Goal: Information Seeking & Learning: Check status

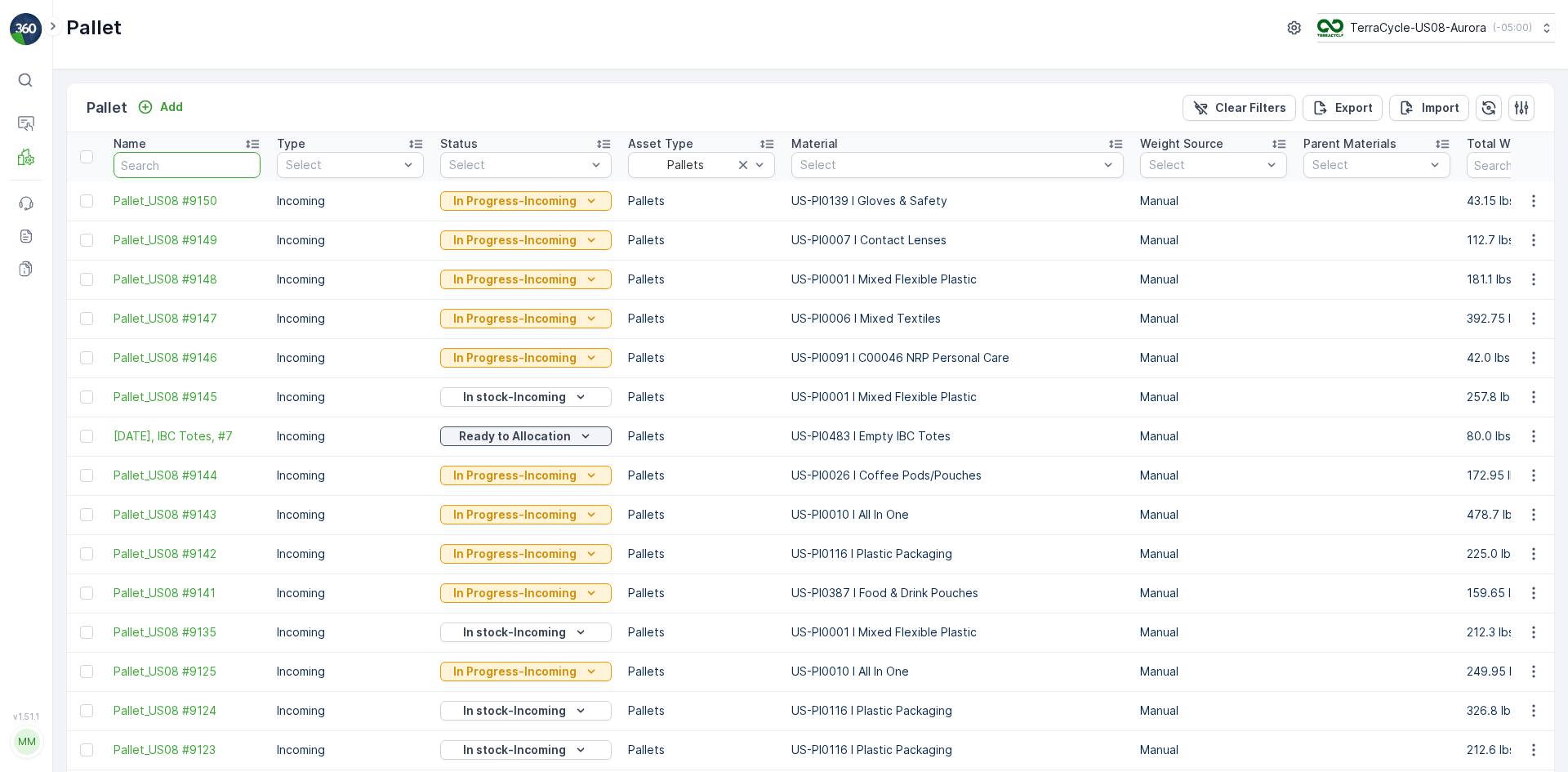
click at [189, 165] on input "text" at bounding box center [188, 165] width 147 height 27
type input "US"
click at [188, 173] on input "US" at bounding box center [188, 165] width 147 height 27
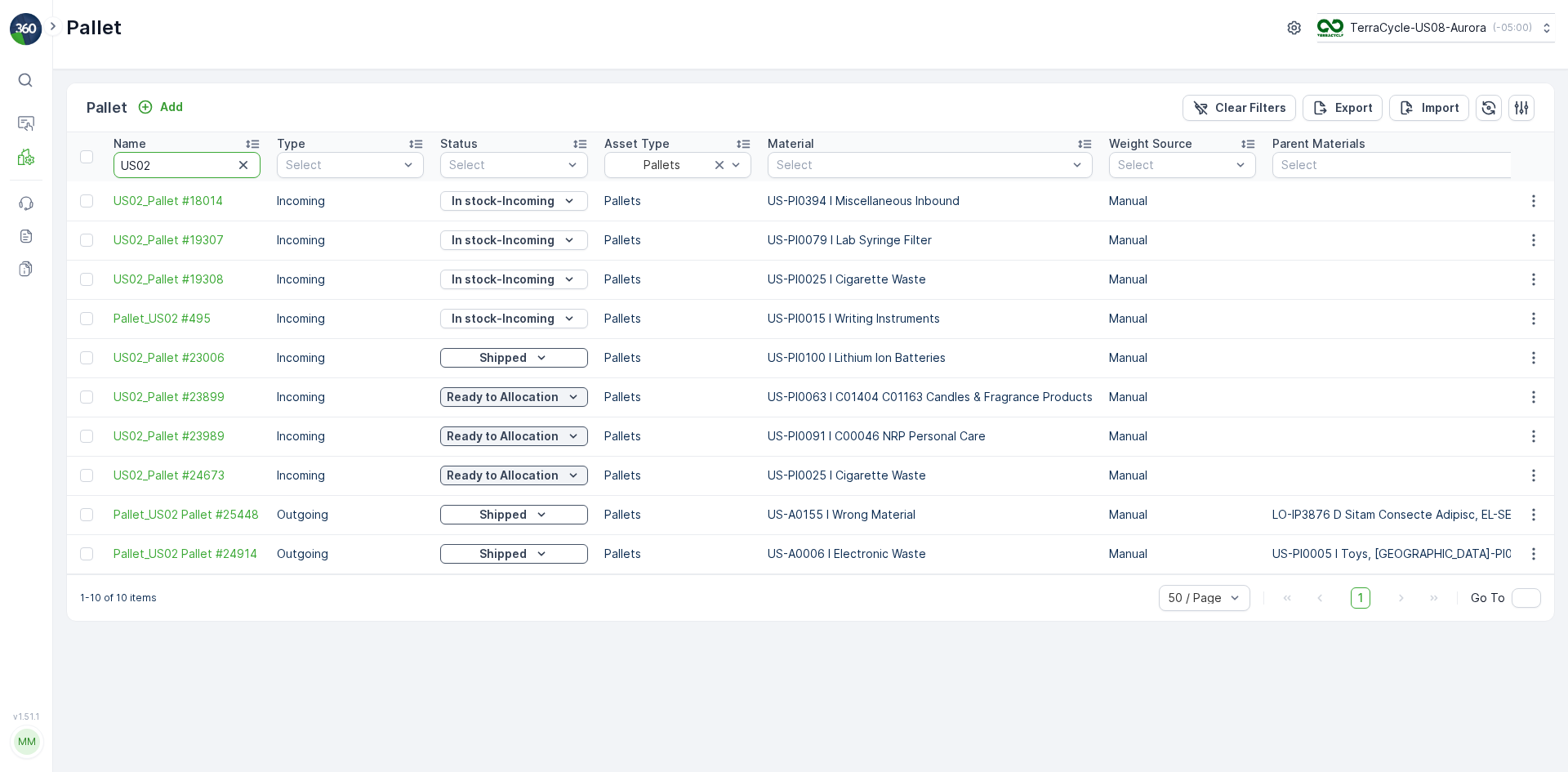
click at [188, 172] on input "US02" at bounding box center [188, 165] width 147 height 27
type input "US02"
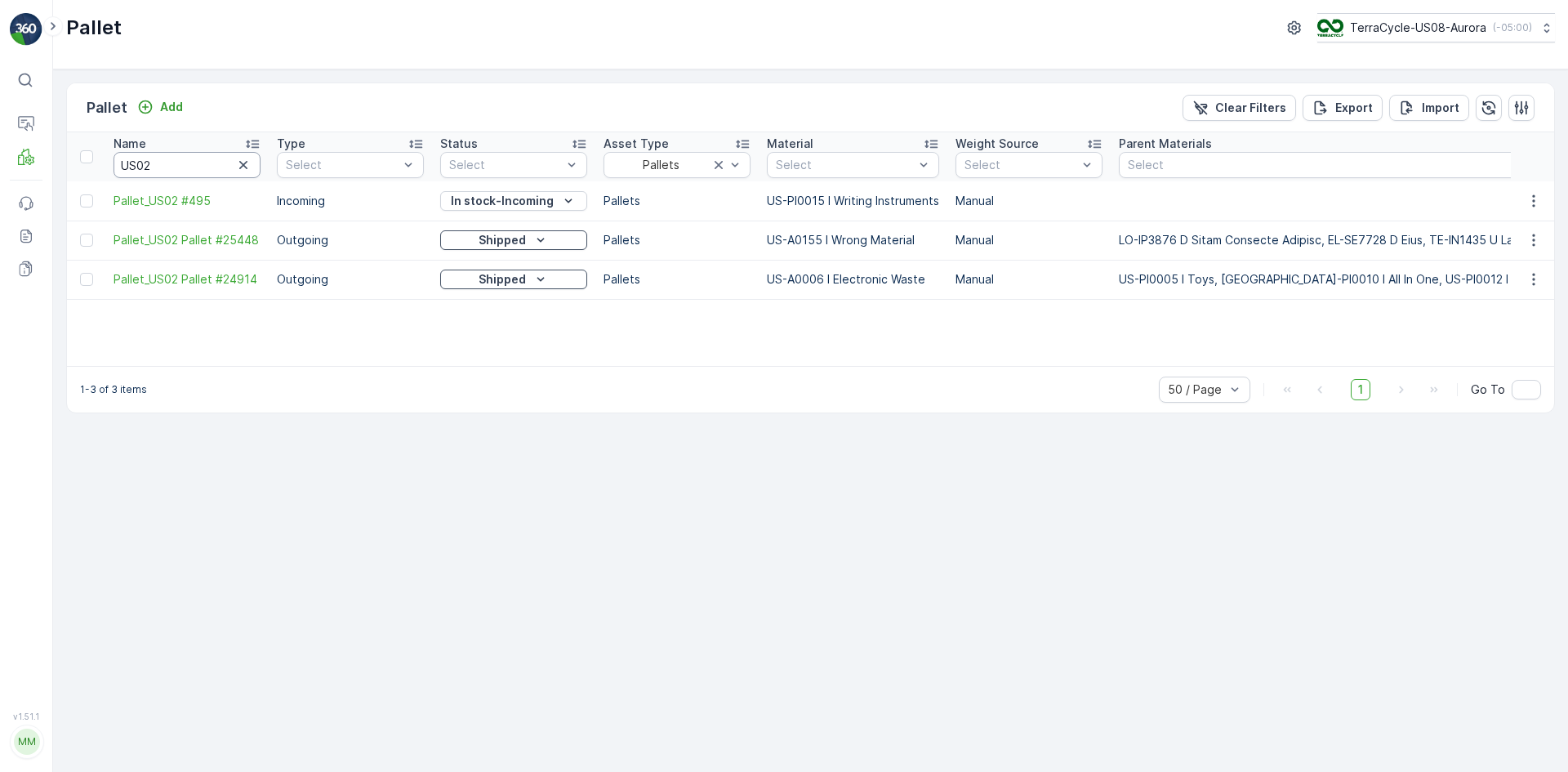
click at [187, 171] on input "US02" at bounding box center [188, 165] width 147 height 27
type input "US02 #"
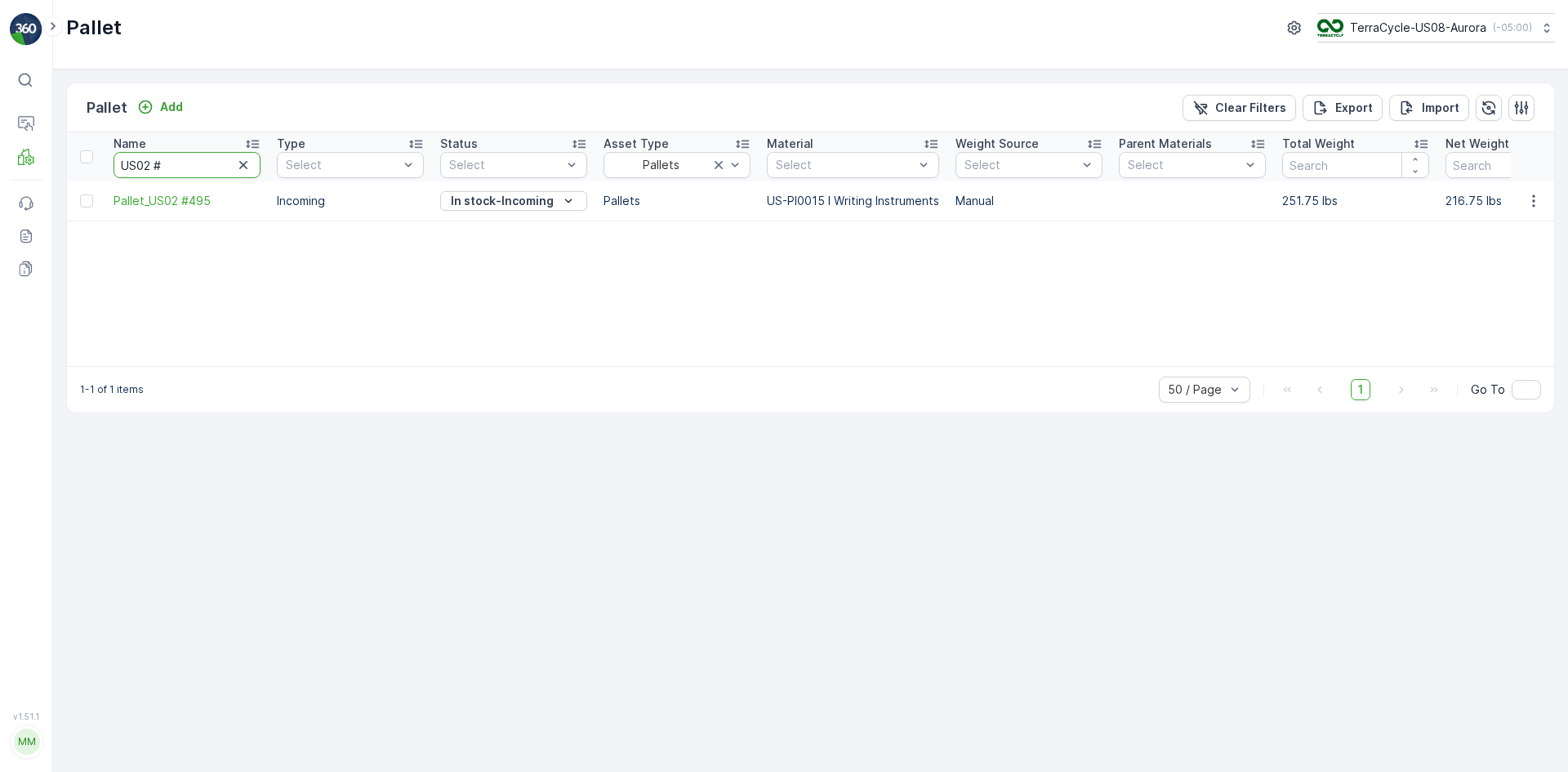
click at [190, 171] on input "US02 #" at bounding box center [188, 165] width 147 height 27
type input "US02 #30"
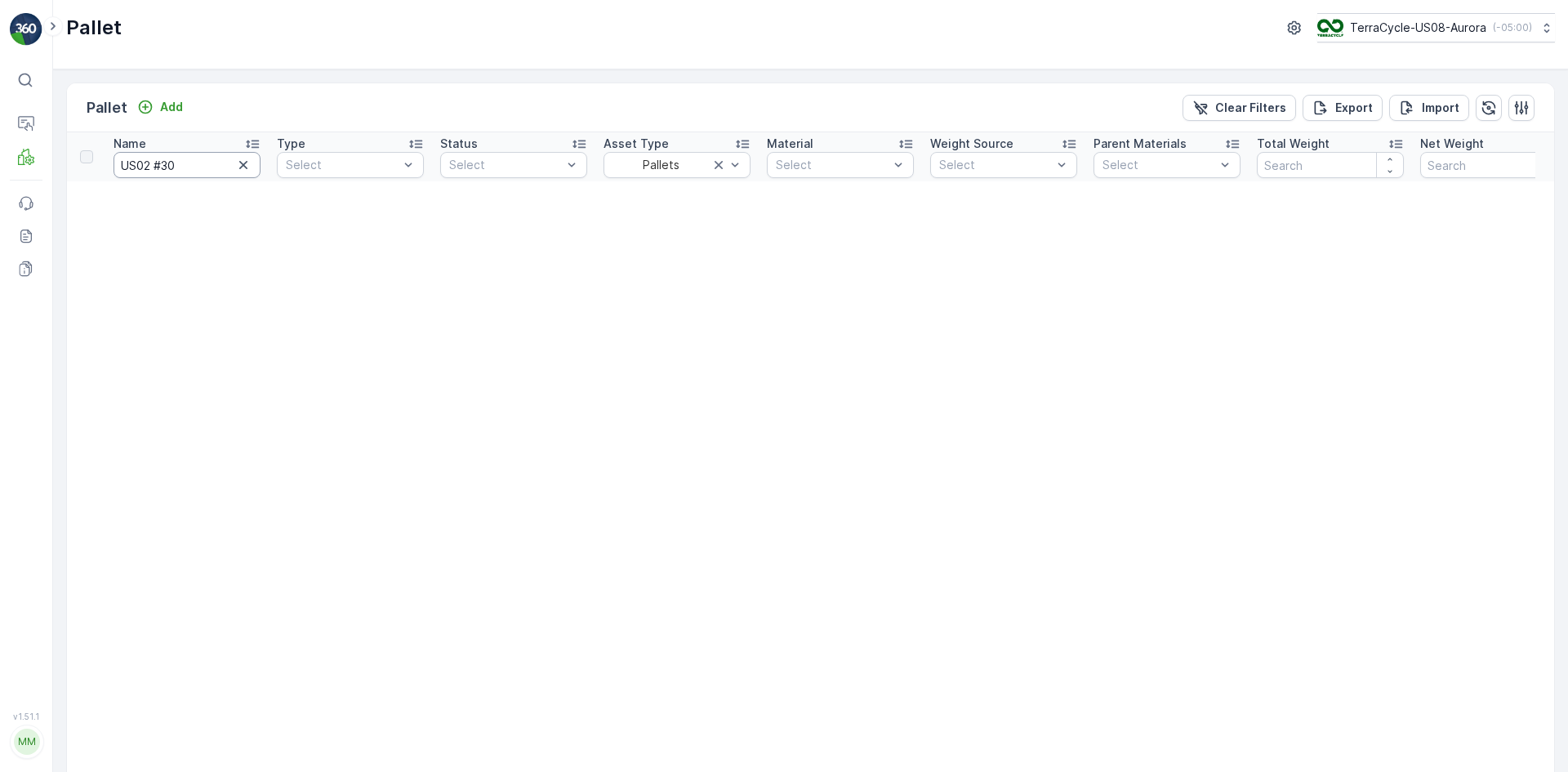
click at [190, 170] on input "US02 #30" at bounding box center [188, 165] width 147 height 27
type input "US02 #307"
drag, startPoint x: 160, startPoint y: 165, endPoint x: 47, endPoint y: 159, distance: 113.2
click at [47, 159] on div "⌘B Operations MRF Events Reports Documents v 1.51.1 MM MRF.US08 Pallet TerraCyc…" at bounding box center [784, 386] width 1568 height 772
type input "19307"
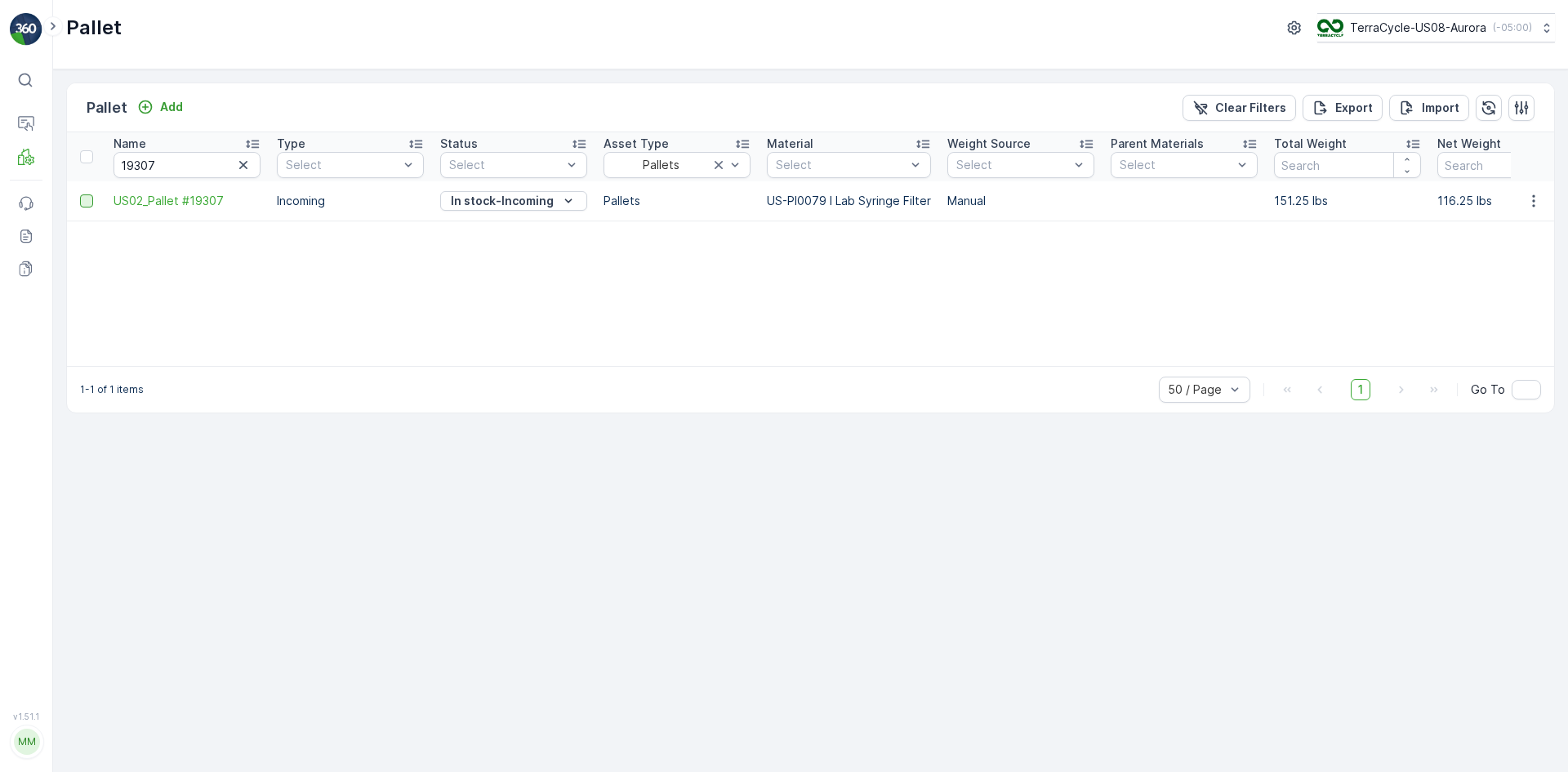
click at [91, 200] on div at bounding box center [86, 200] width 13 height 13
click at [80, 194] on input "checkbox" at bounding box center [80, 194] width 0 height 0
click at [1434, 109] on p "Print QR" at bounding box center [1429, 107] width 49 height 16
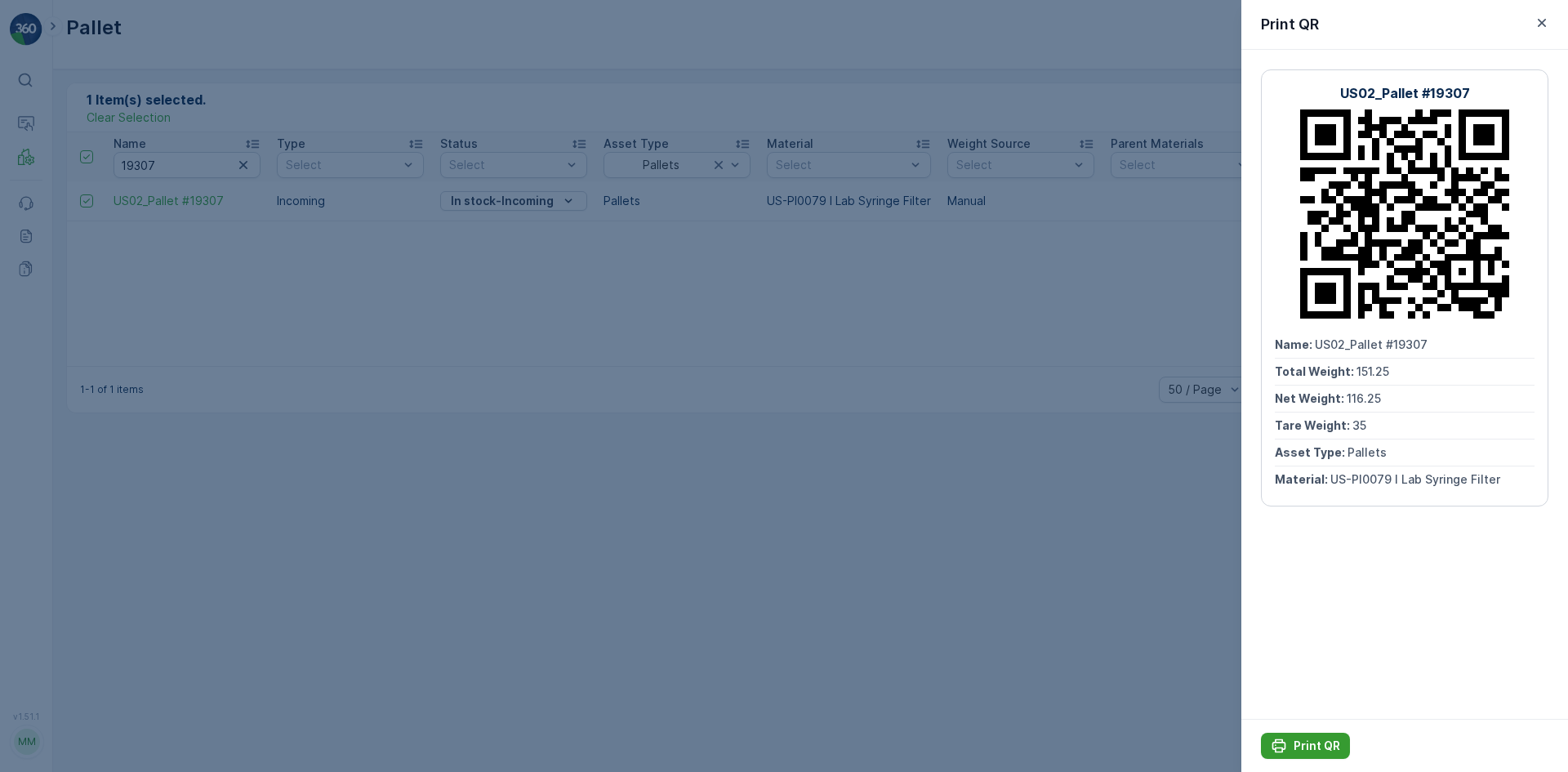
click at [1309, 748] on p "Print QR" at bounding box center [1316, 745] width 46 height 16
click at [253, 293] on div at bounding box center [784, 386] width 1568 height 772
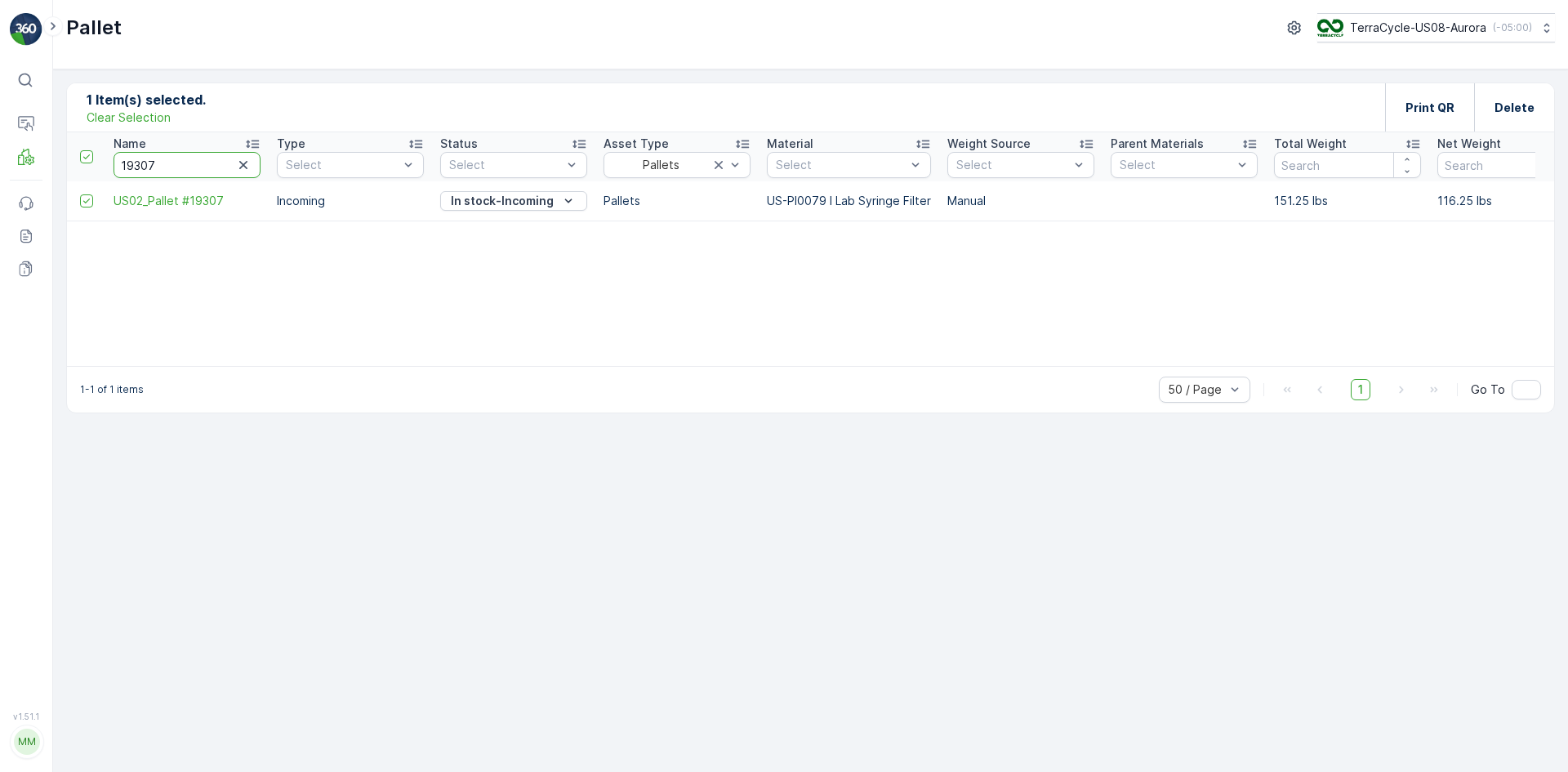
drag, startPoint x: 200, startPoint y: 155, endPoint x: 6, endPoint y: 176, distance: 195.1
click at [6, 176] on div "⌘B Operations MRF Events Reports Documents v 1.51.1 MM MRF.US08 Pallet TerraCyc…" at bounding box center [784, 386] width 1568 height 772
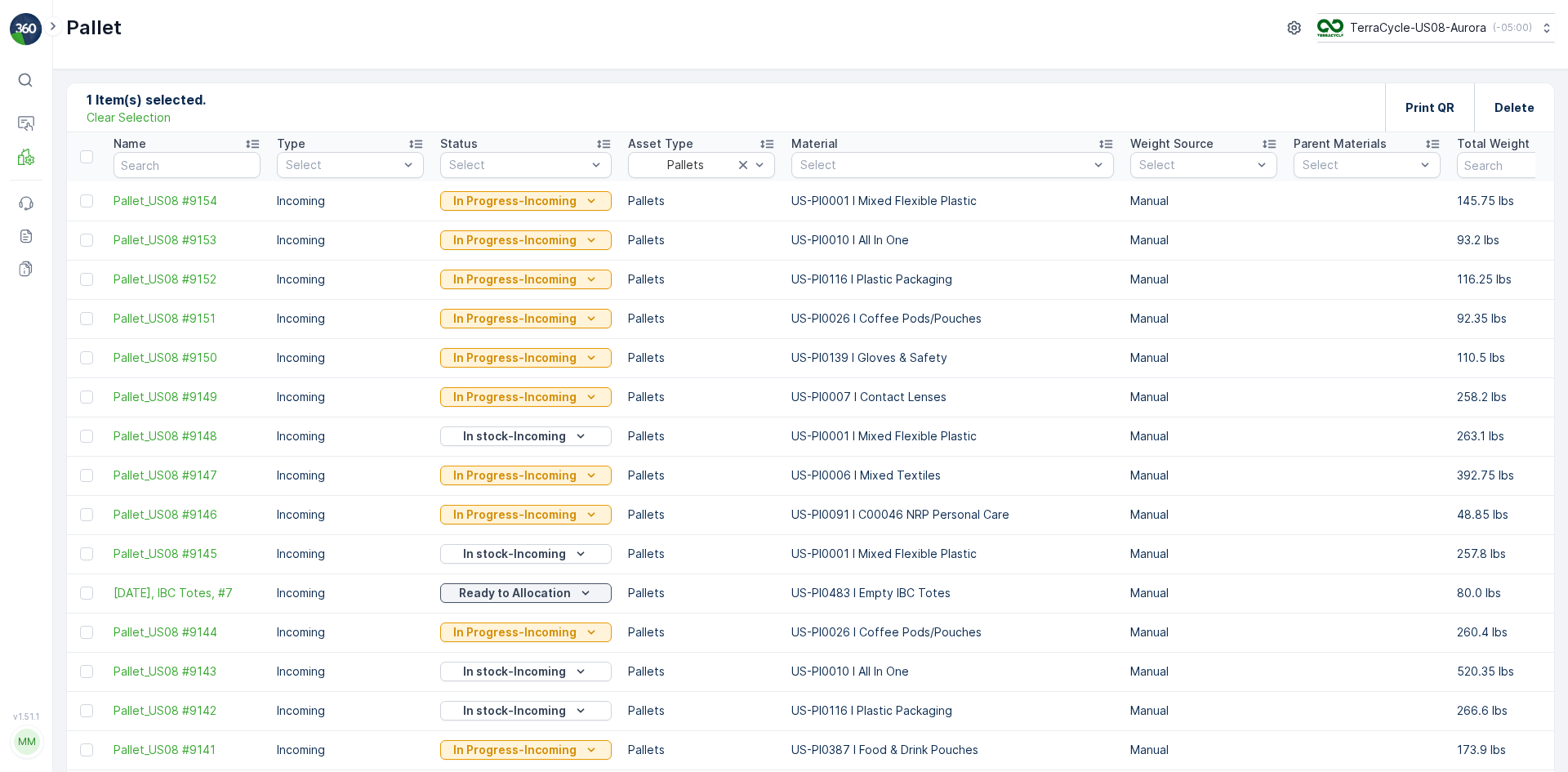
drag, startPoint x: 141, startPoint y: 165, endPoint x: 87, endPoint y: 682, distance: 519.8
click at [87, 682] on td at bounding box center [86, 672] width 39 height 39
paste input "US02 #"
type input "US02 #"
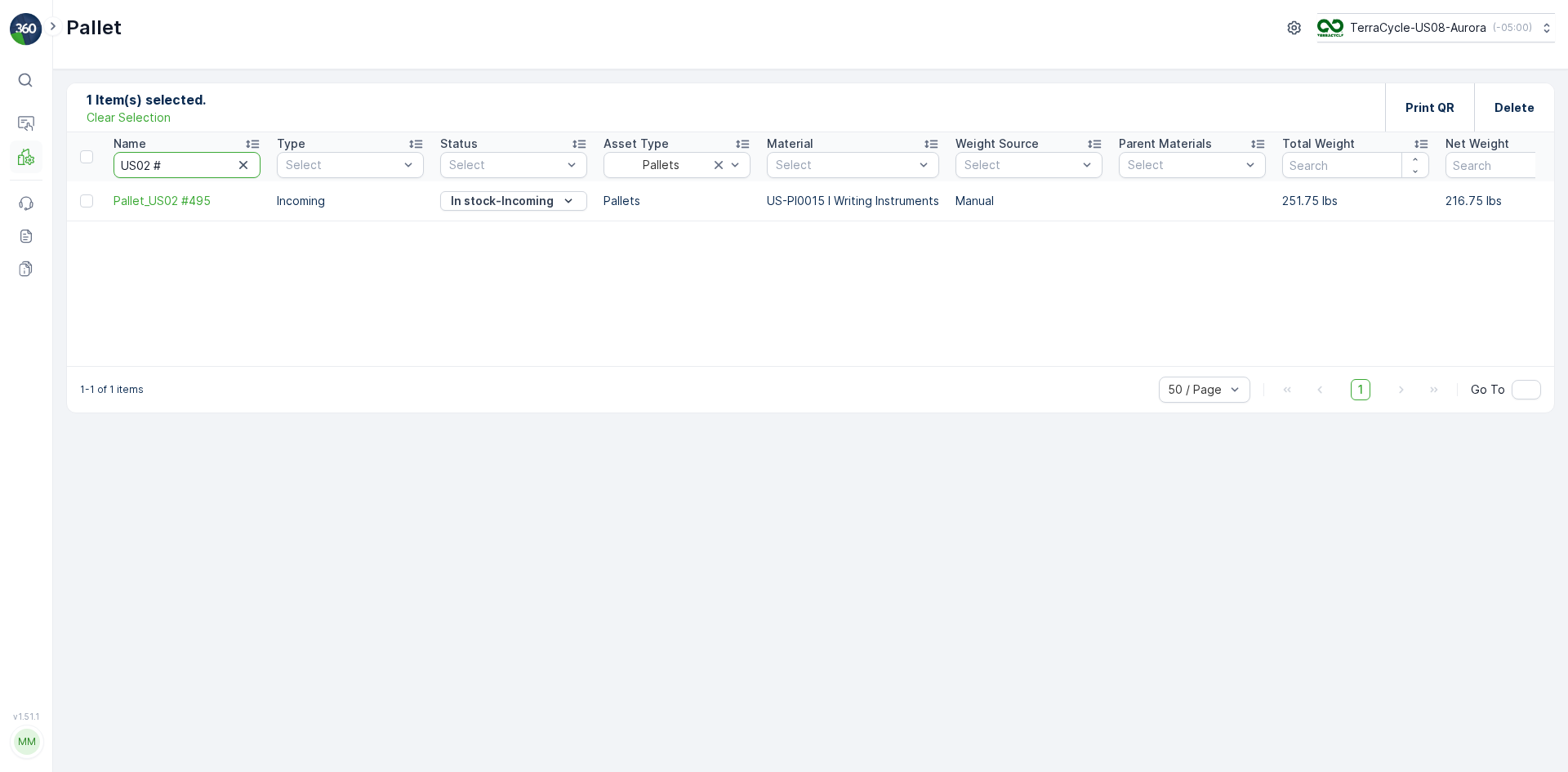
click at [39, 160] on div "⌘B Operations MRF Events Reports Documents v 1.51.1 MM MRF.US08 Pallet TerraCyc…" at bounding box center [784, 386] width 1568 height 772
type input "60"
click at [170, 157] on input "60" at bounding box center [188, 165] width 147 height 27
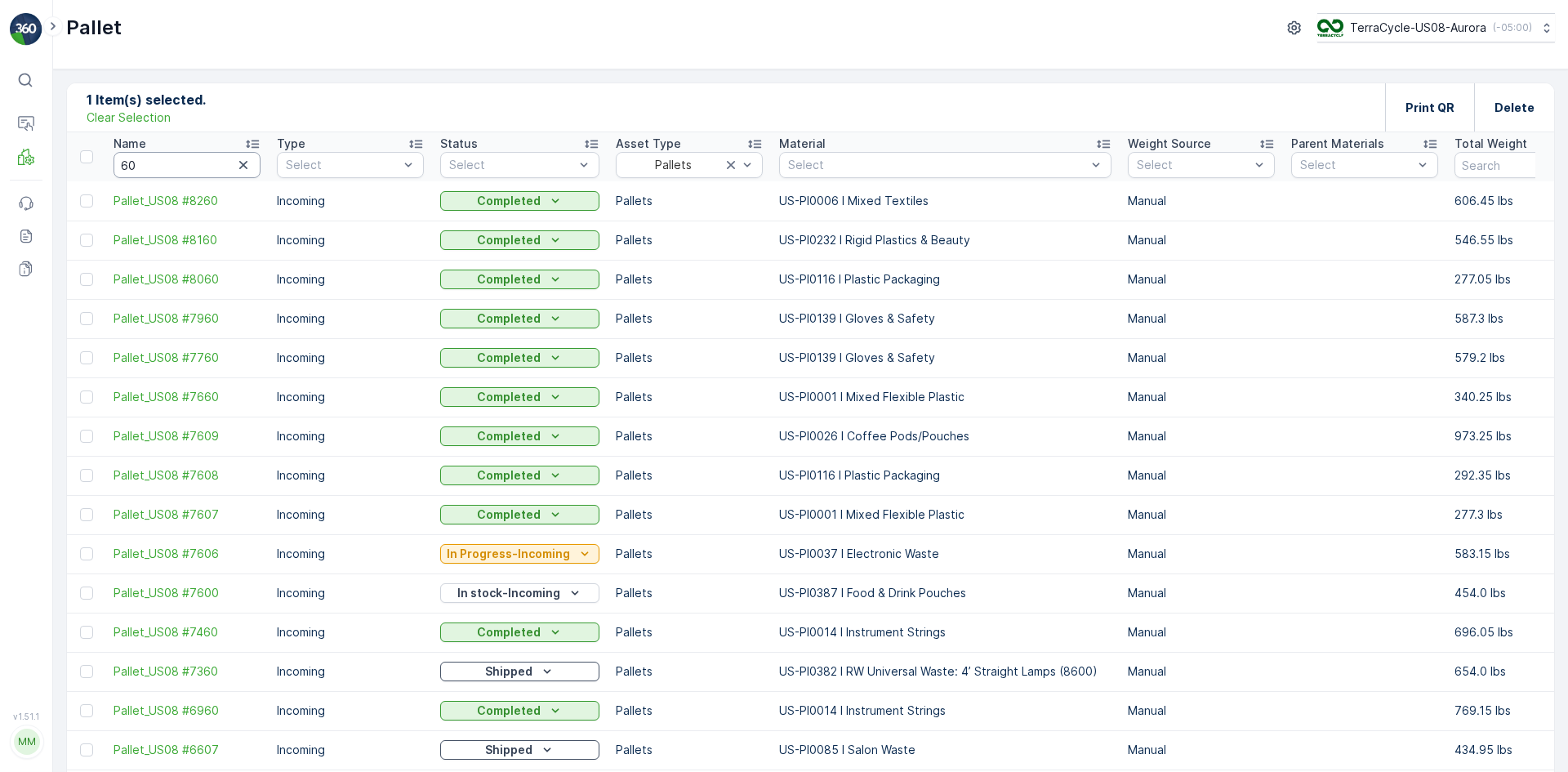
click at [170, 157] on input "60" at bounding box center [188, 165] width 147 height 27
type input "60065"
drag, startPoint x: 128, startPoint y: 117, endPoint x: 135, endPoint y: 131, distance: 15.7
click at [128, 117] on p "Clear Selection" at bounding box center [128, 117] width 84 height 16
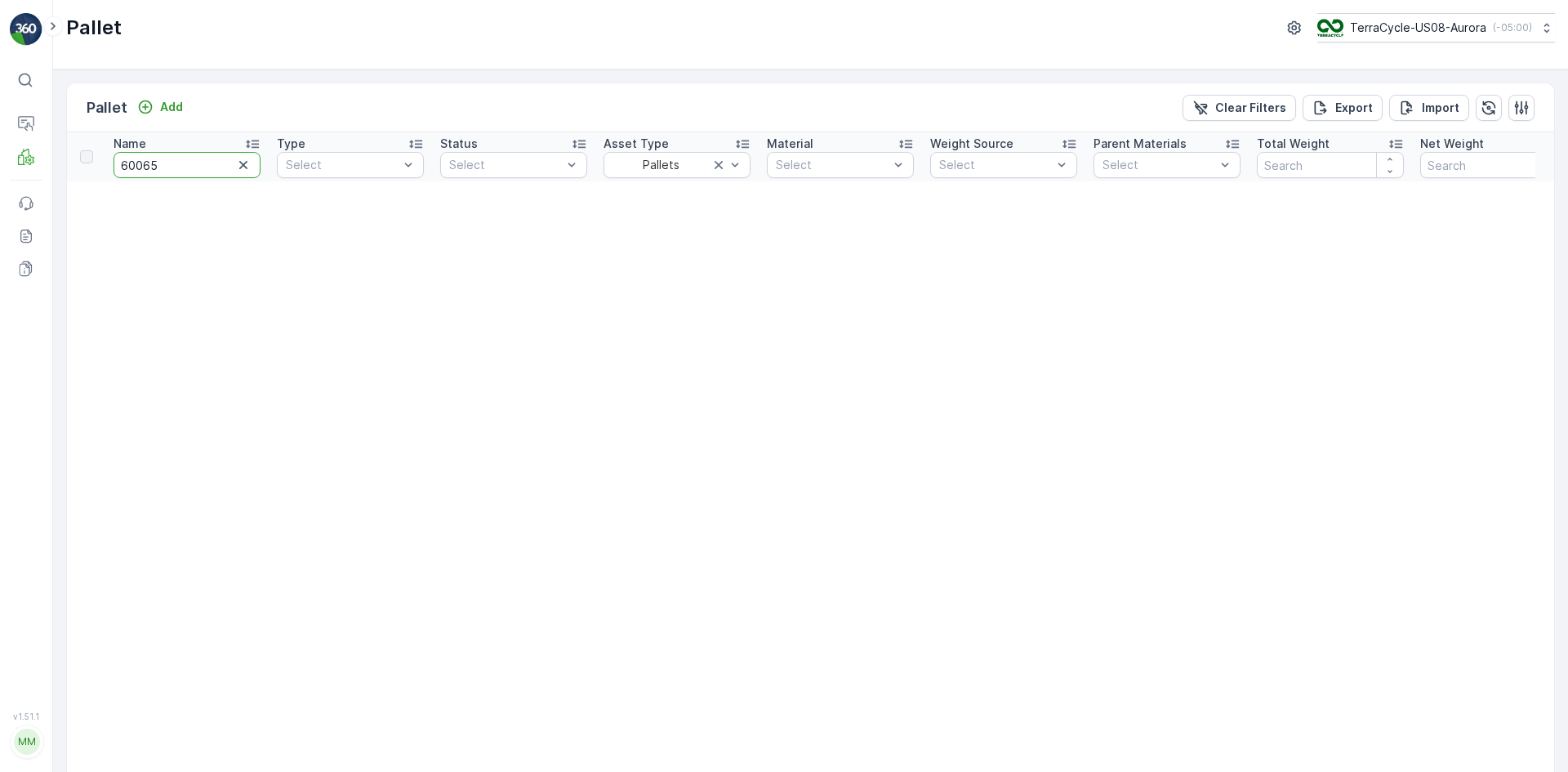
drag, startPoint x: 141, startPoint y: 166, endPoint x: 127, endPoint y: 159, distance: 15.7
click at [127, 159] on input "60065" at bounding box center [188, 165] width 147 height 27
type input "665"
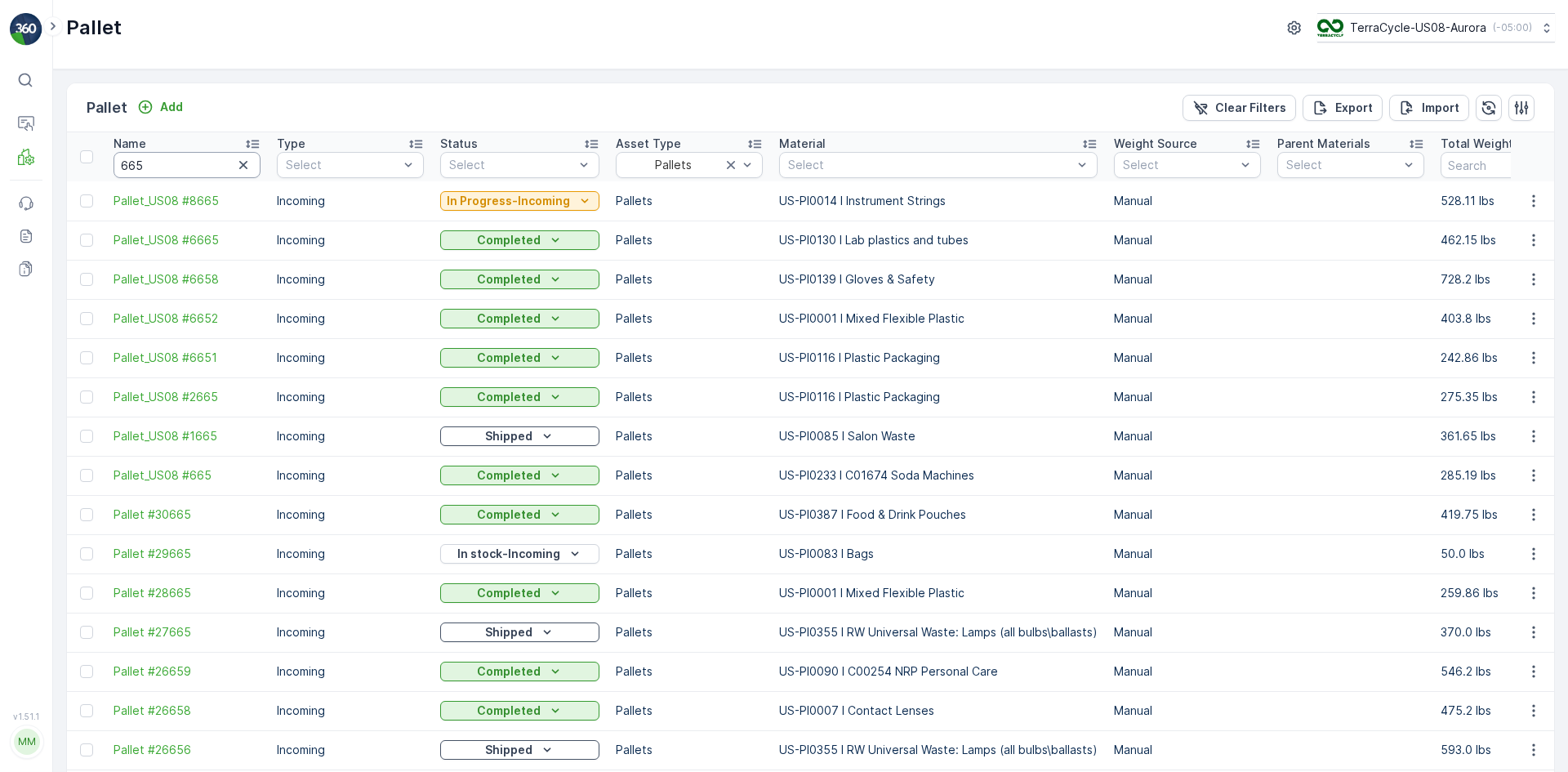
click at [116, 167] on input "665" at bounding box center [188, 165] width 147 height 27
paste input "US02 #"
type input "US02 #665"
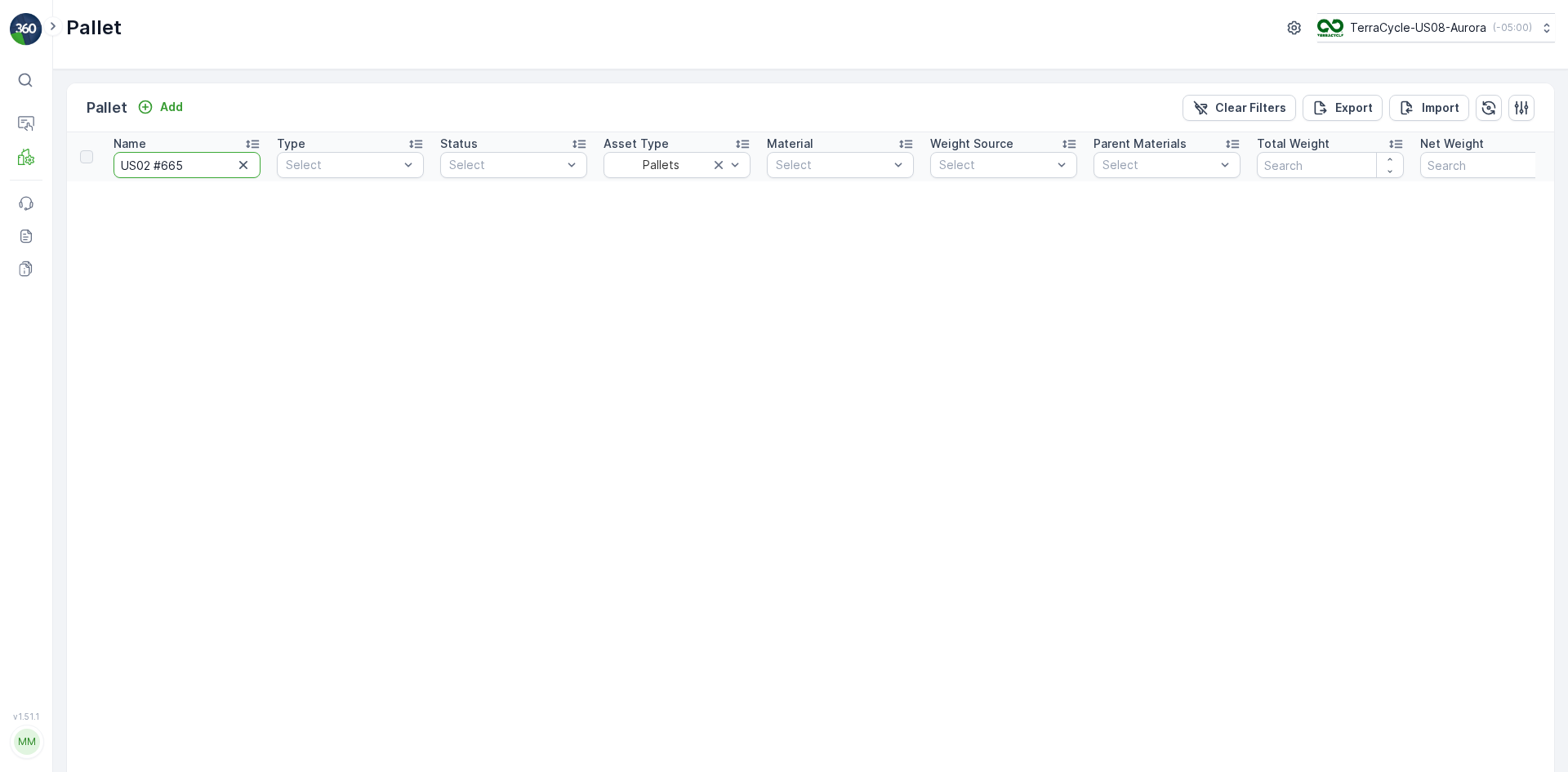
drag, startPoint x: 187, startPoint y: 166, endPoint x: 44, endPoint y: 182, distance: 143.9
click at [26, 175] on div "⌘B Operations MRF Events Reports Documents v 1.51.1 MM MRF.US08 Pallet TerraCyc…" at bounding box center [784, 386] width 1568 height 772
click at [149, 168] on input "US02 #665" at bounding box center [188, 165] width 147 height 27
type input "#665"
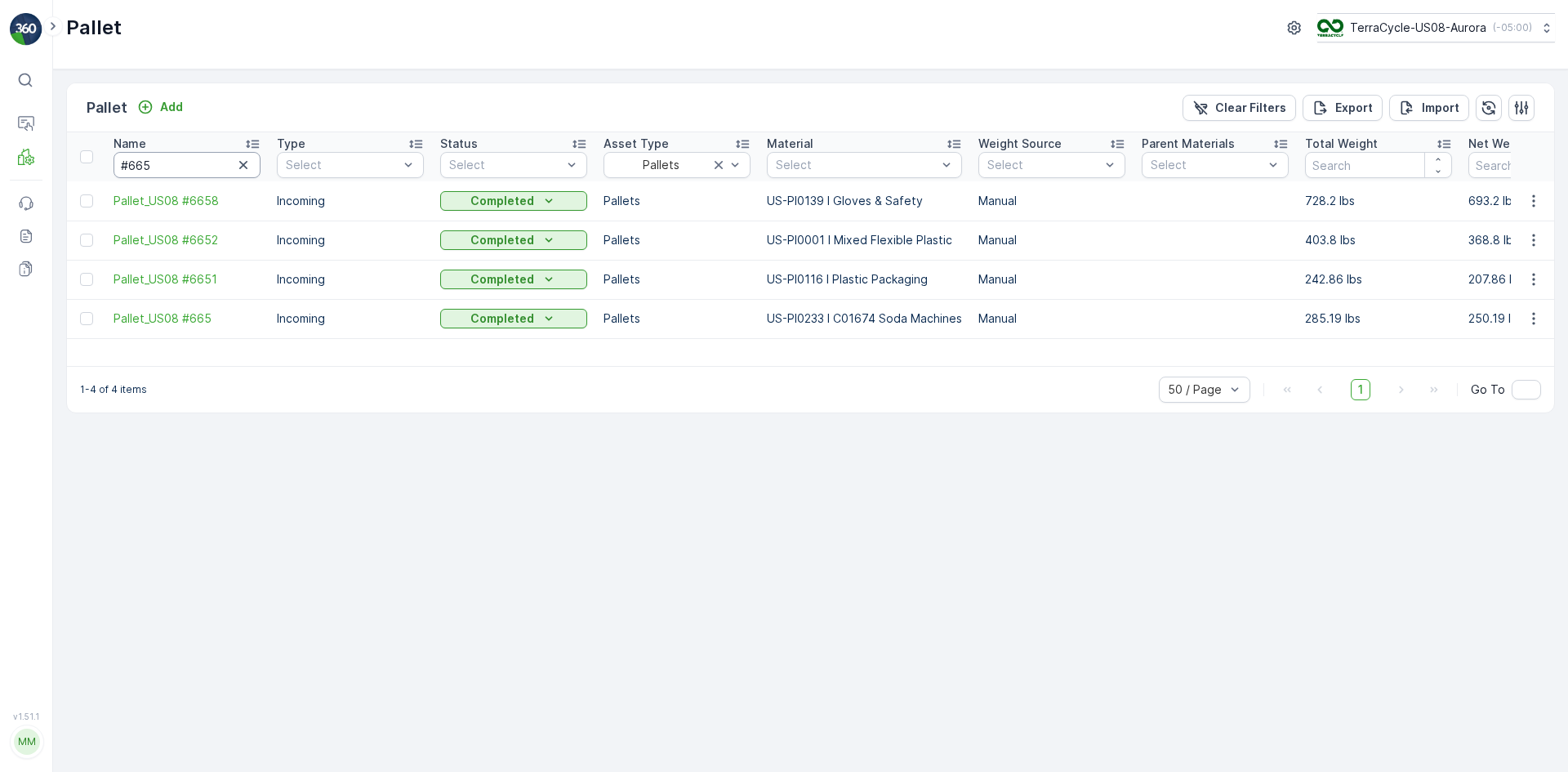
click at [120, 162] on input "#665" at bounding box center [188, 165] width 147 height 27
drag, startPoint x: 153, startPoint y: 169, endPoint x: 0, endPoint y: 182, distance: 153.6
click at [0, 182] on div "⌘B Operations MRF Events Reports Documents v 1.51.1 MM MRF.US08 Pallet TerraCyc…" at bounding box center [784, 386] width 1568 height 772
type input "U"
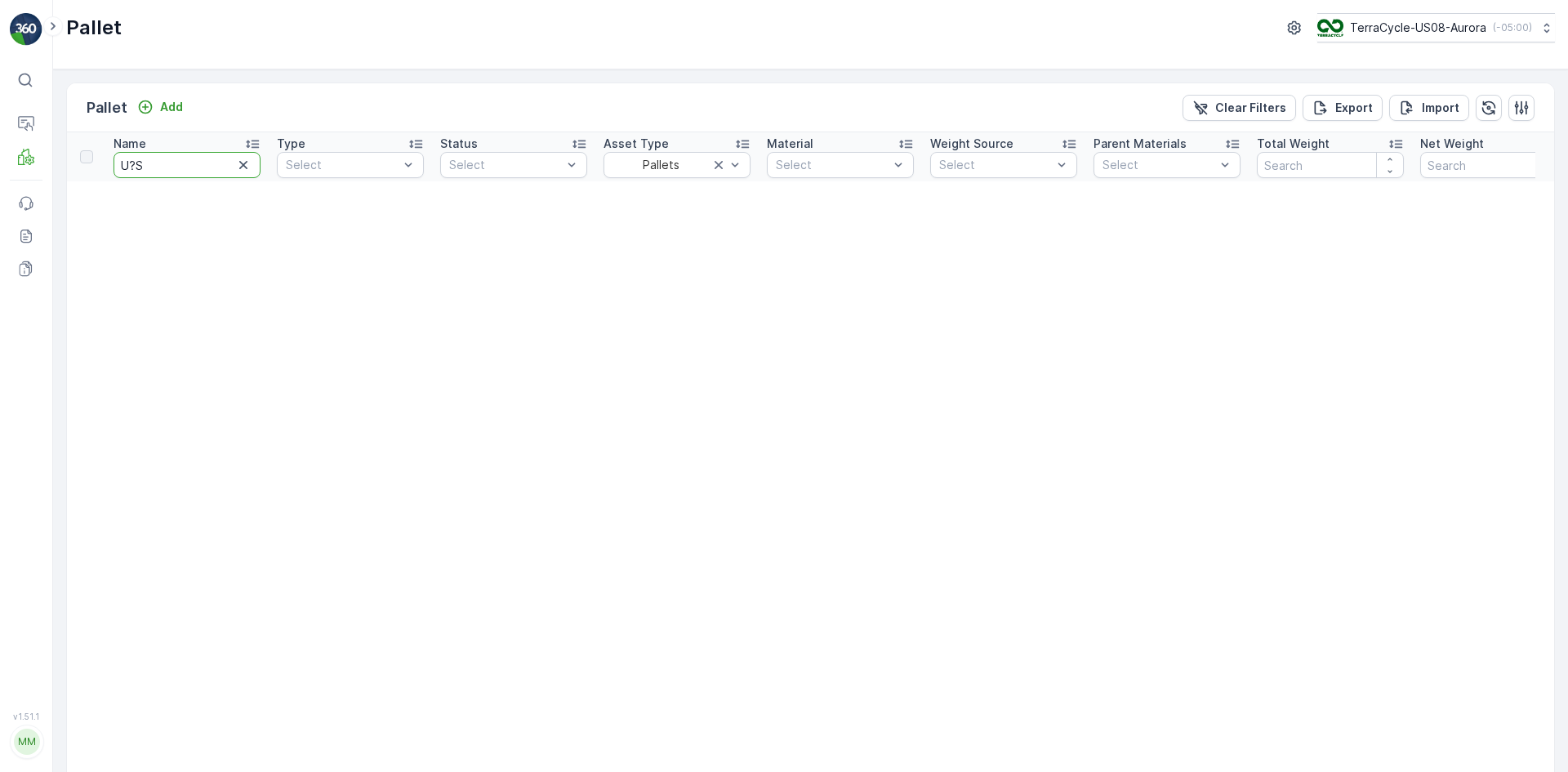
drag, startPoint x: 159, startPoint y: 172, endPoint x: 0, endPoint y: 192, distance: 160.3
click at [0, 192] on div "⌘B Operations MRF Events Reports Documents v 1.51.1 MM MRF.US08 Pallet TerraCyc…" at bounding box center [784, 386] width 1568 height 772
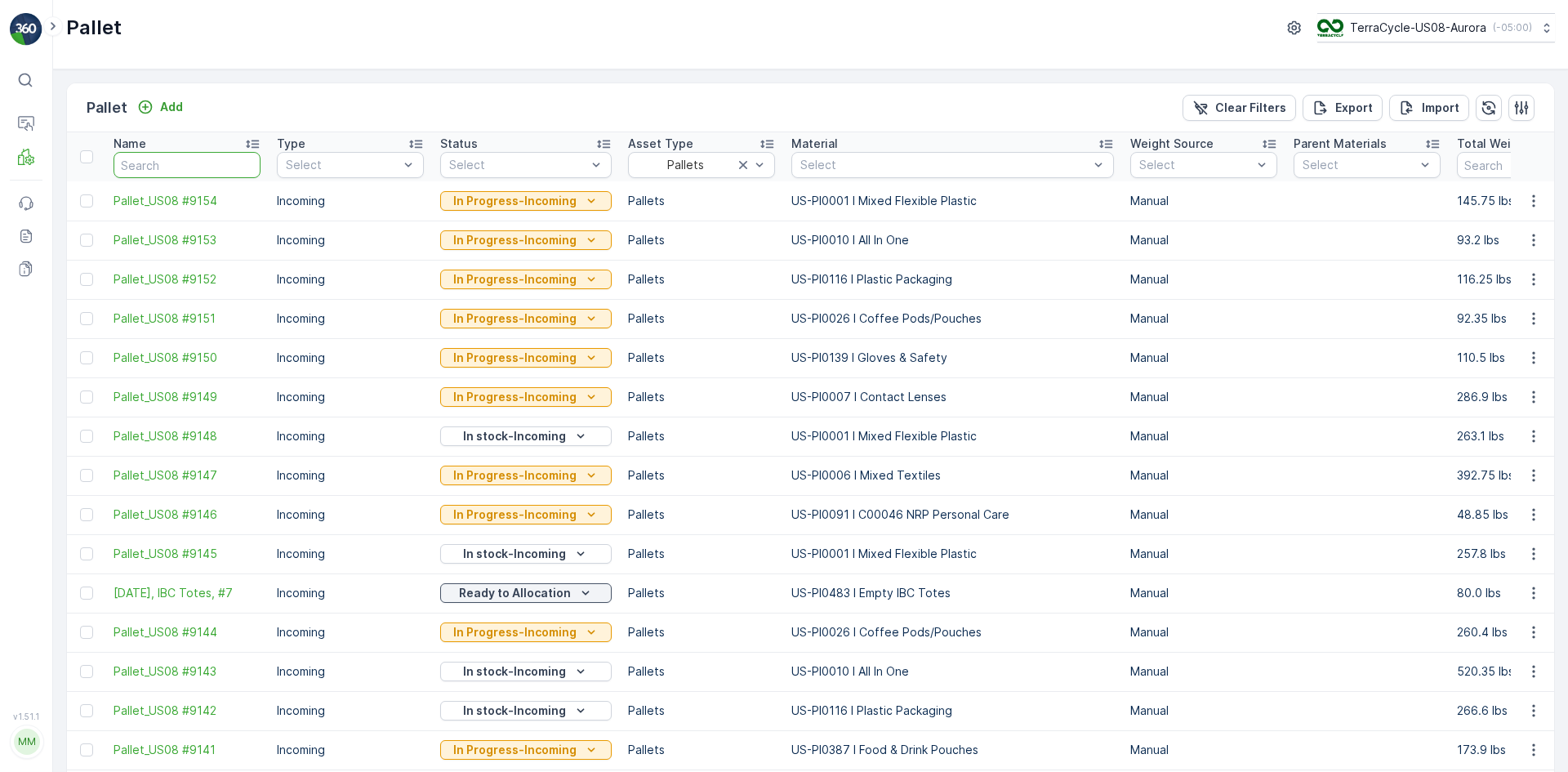
paste input "US02 #"
type input "US02 #"
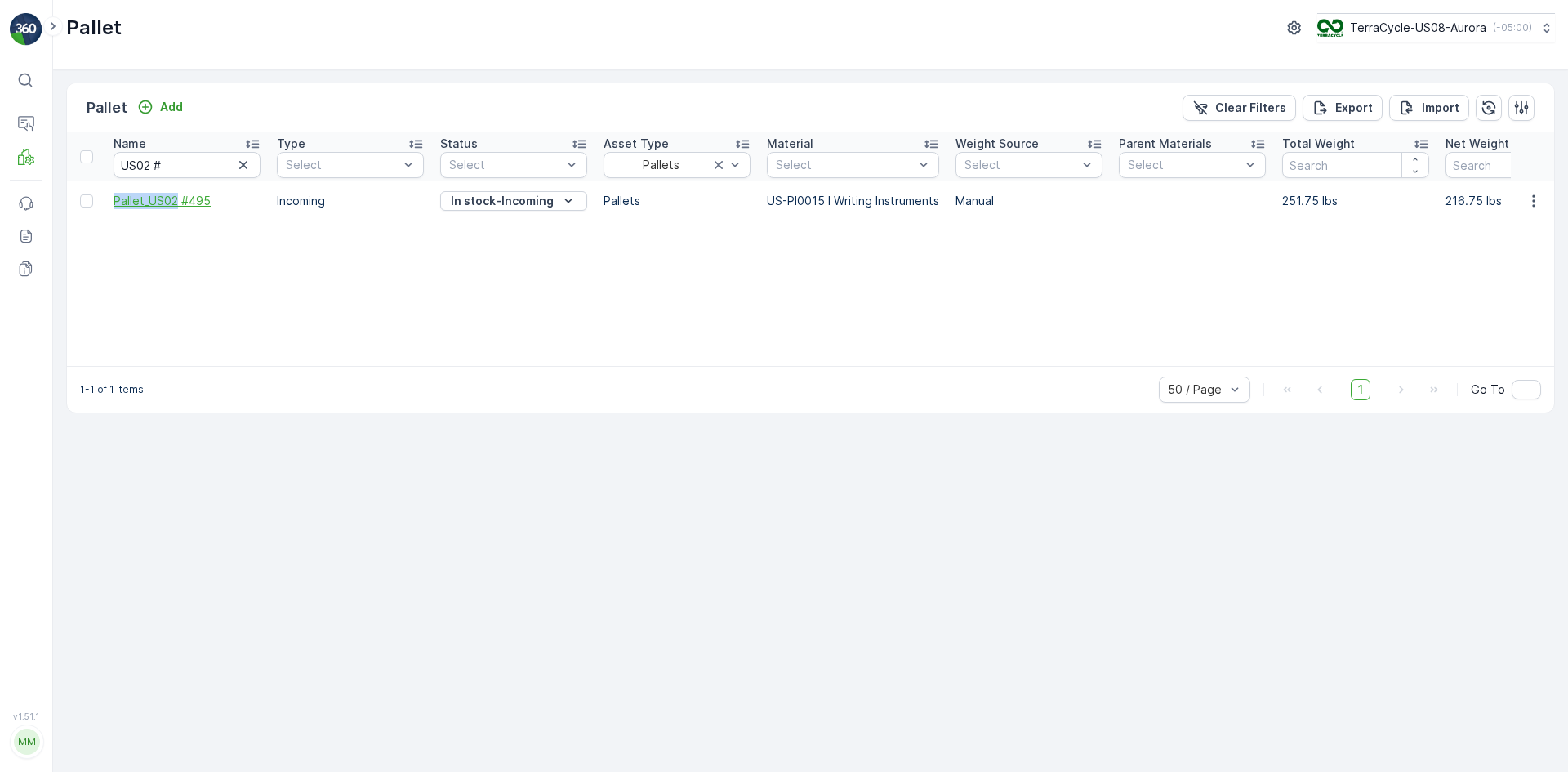
drag, startPoint x: 110, startPoint y: 191, endPoint x: 176, endPoint y: 201, distance: 66.8
click at [178, 202] on td "Pallet_US02 #495" at bounding box center [187, 201] width 164 height 39
copy span "Pallet_US02"
drag, startPoint x: 152, startPoint y: 161, endPoint x: 82, endPoint y: 177, distance: 71.8
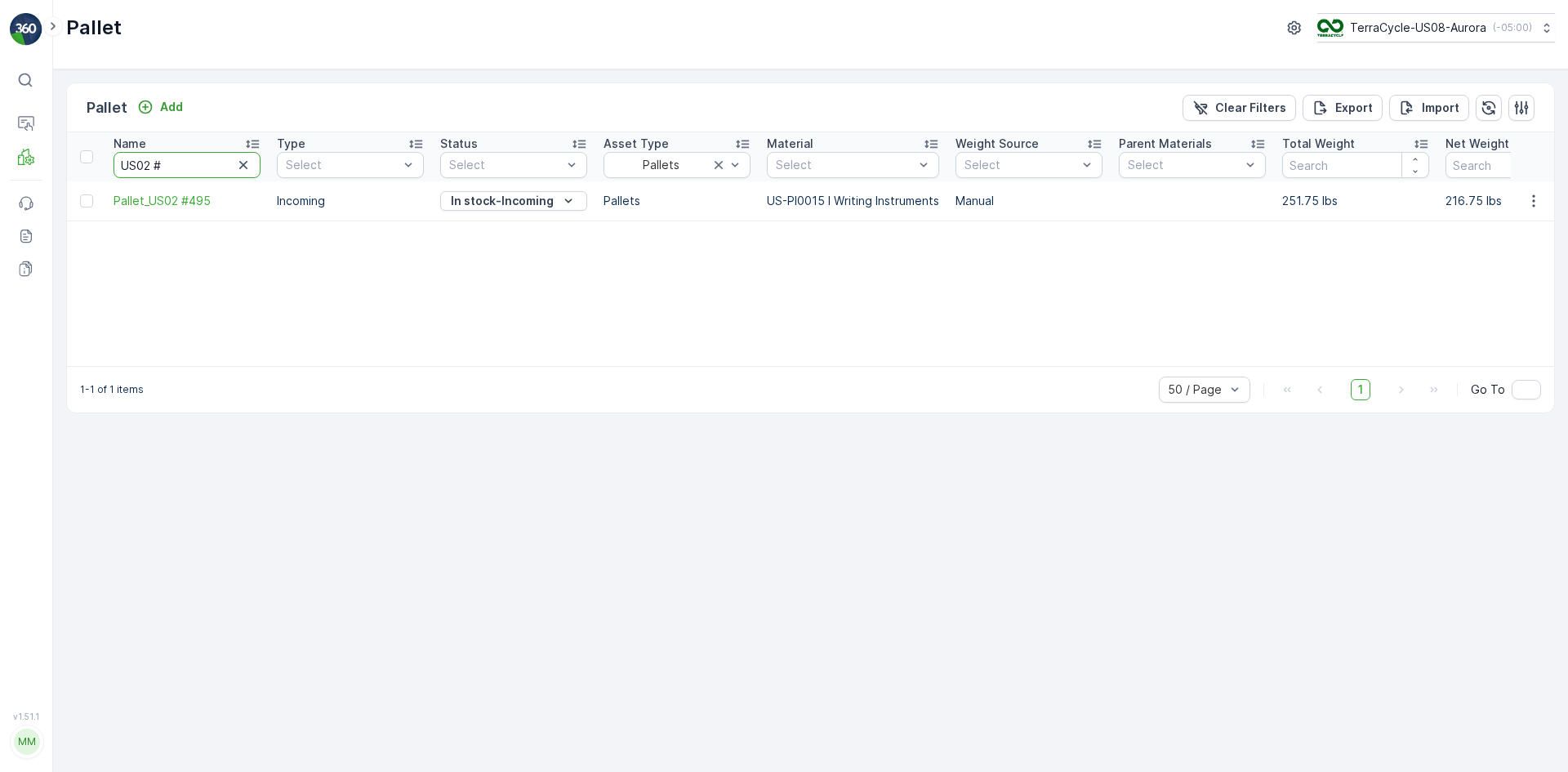
paste input "Pallet_US02"
type input "Pallet_US02#"
click at [196, 166] on input "Pallet_US02#" at bounding box center [188, 165] width 147 height 27
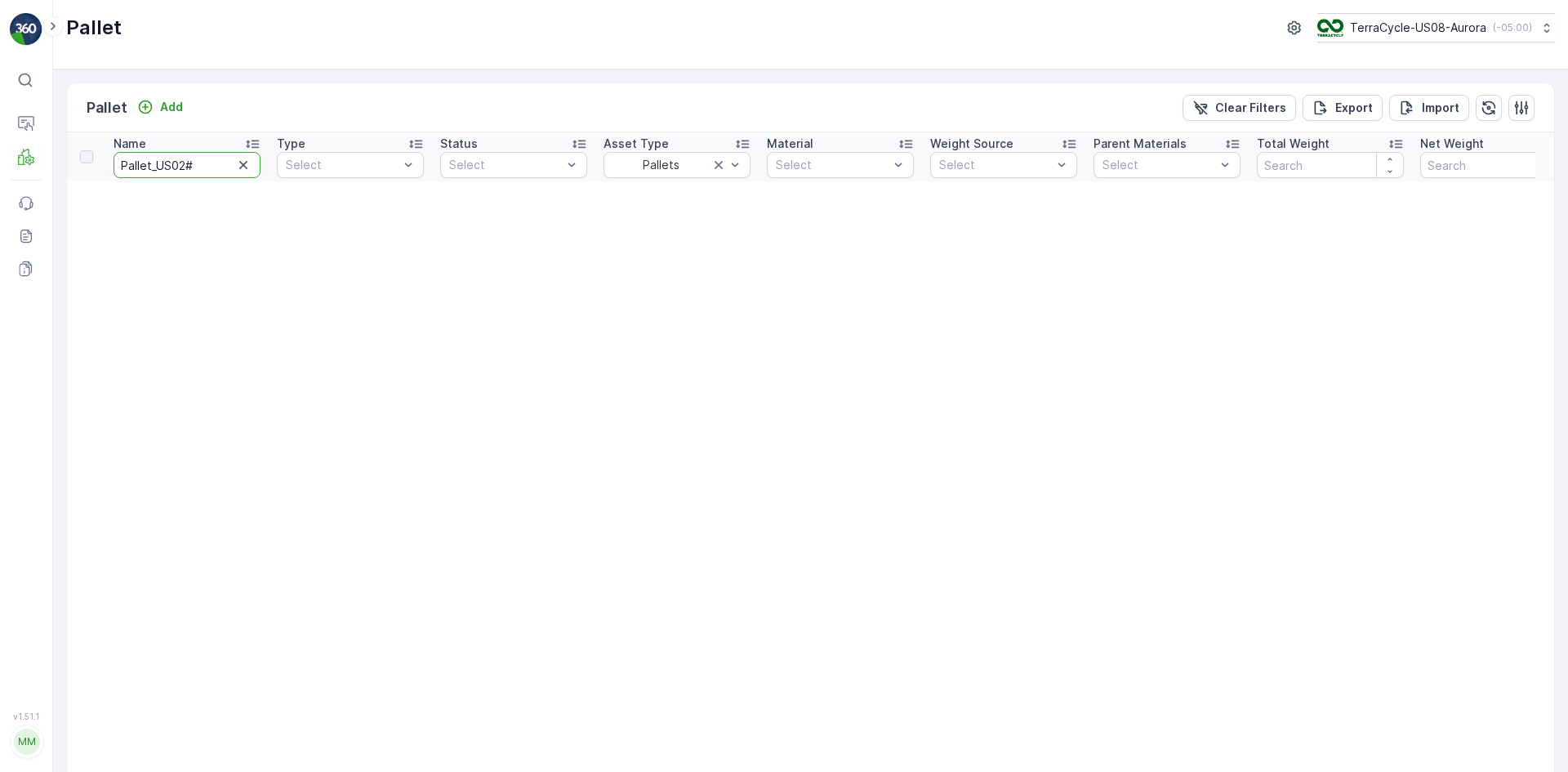
click at [197, 167] on input "Pallet_US02#" at bounding box center [188, 165] width 147 height 27
type input "Pallet_US02#851"
click at [183, 163] on input "Pallet_US02#851" at bounding box center [188, 165] width 147 height 27
type input "Pallet_US02 #851"
click at [198, 165] on input "Pallet_US02 #851" at bounding box center [188, 165] width 147 height 27
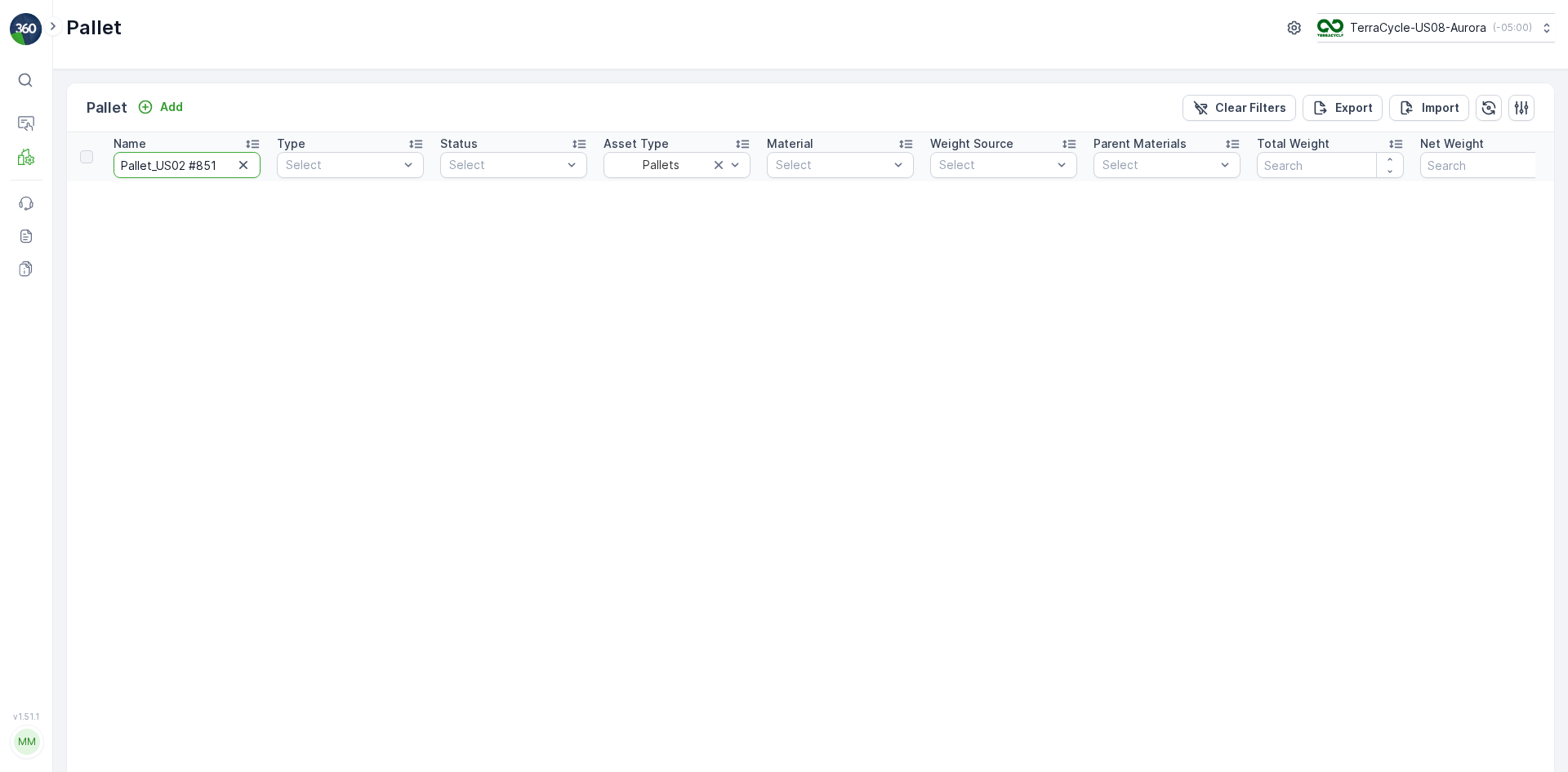
type input "Pallet_US02 # 851"
click at [188, 170] on input "Pallet_US02 # 851" at bounding box center [188, 165] width 147 height 27
type input "Pallet_US02# 851"
click at [194, 166] on input "Pallet_US02# 851" at bounding box center [188, 165] width 147 height 27
type input "Pallet_US02#851"
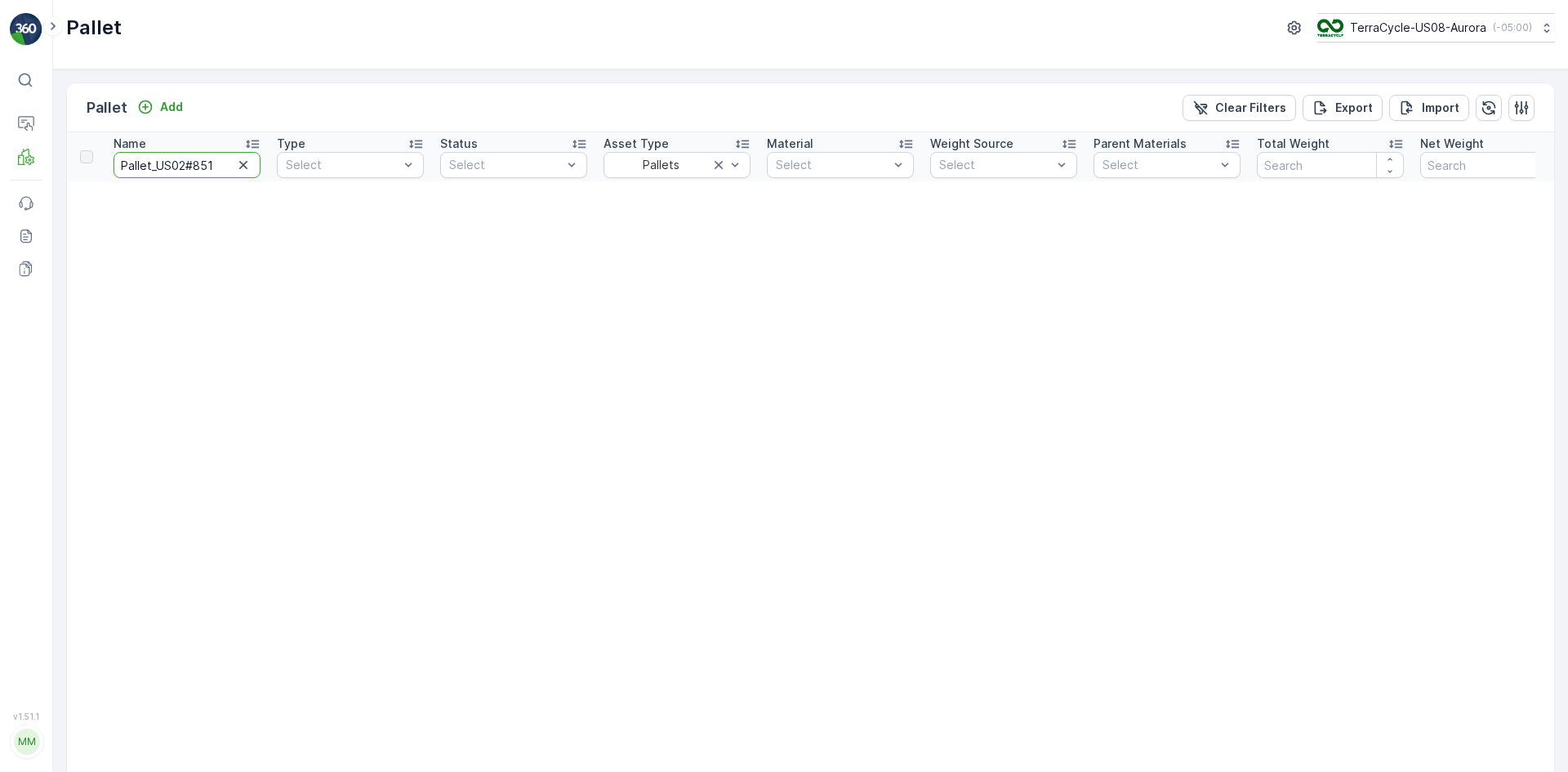
click at [185, 166] on input "Pallet_US02#851" at bounding box center [188, 165] width 147 height 27
type input "Pallet_US02 #851"
drag, startPoint x: 225, startPoint y: 165, endPoint x: 91, endPoint y: 167, distance: 134.0
type input "#"
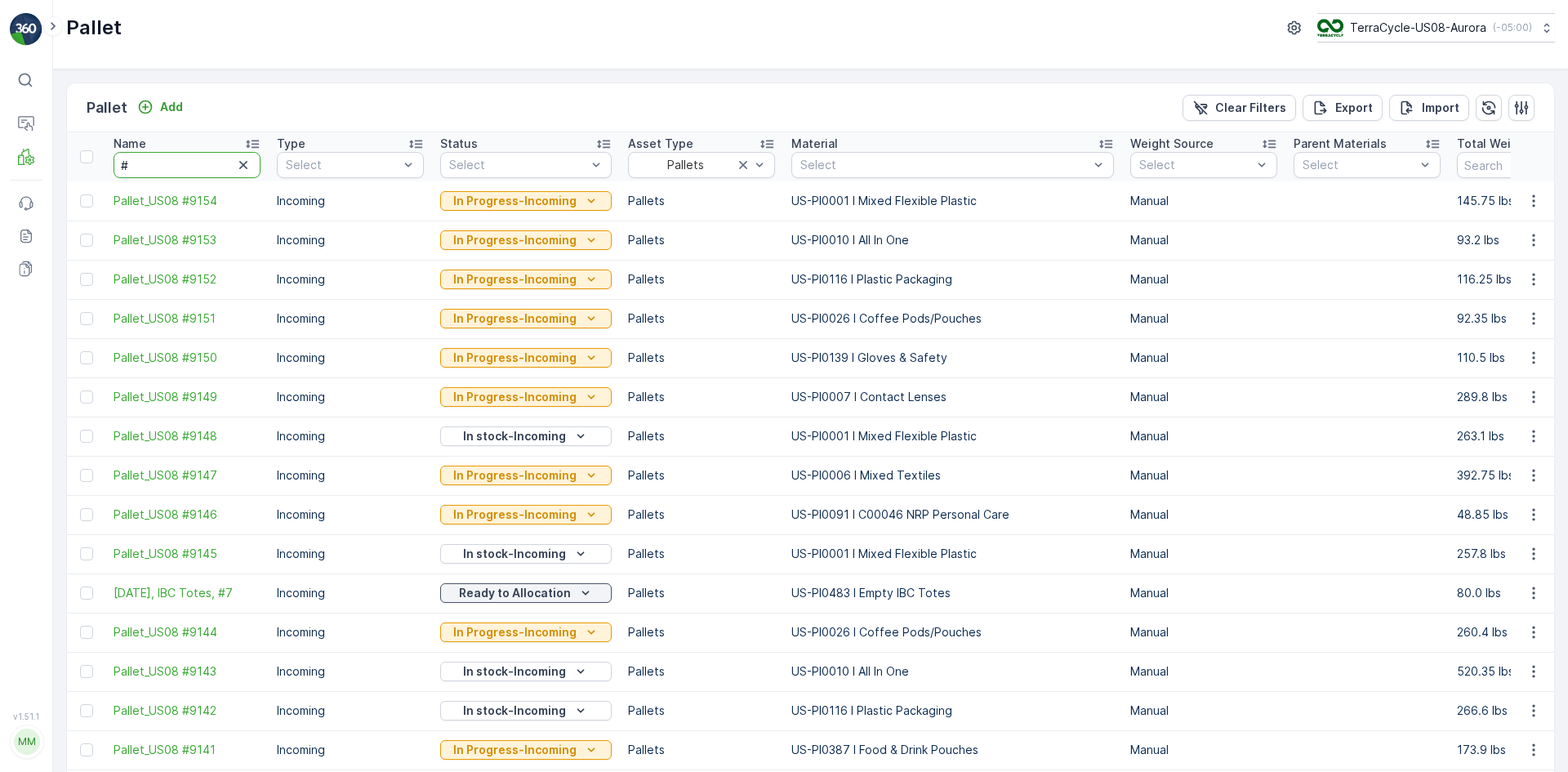
click at [144, 164] on input "#" at bounding box center [188, 165] width 147 height 27
type input "#51"
click at [128, 157] on input "#51" at bounding box center [188, 165] width 147 height 27
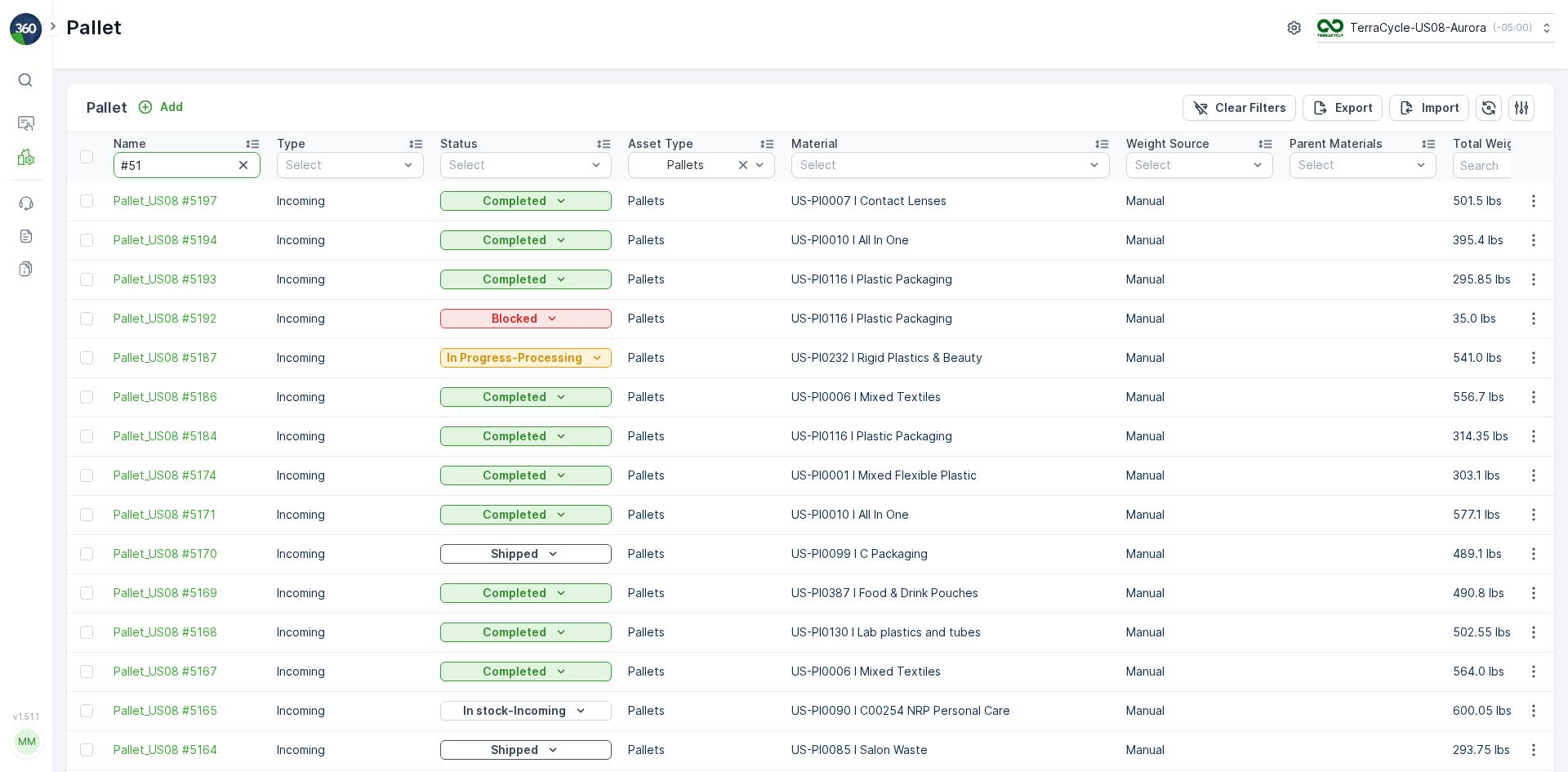
click at [128, 165] on input "#51" at bounding box center [188, 165] width 147 height 27
type input "#851"
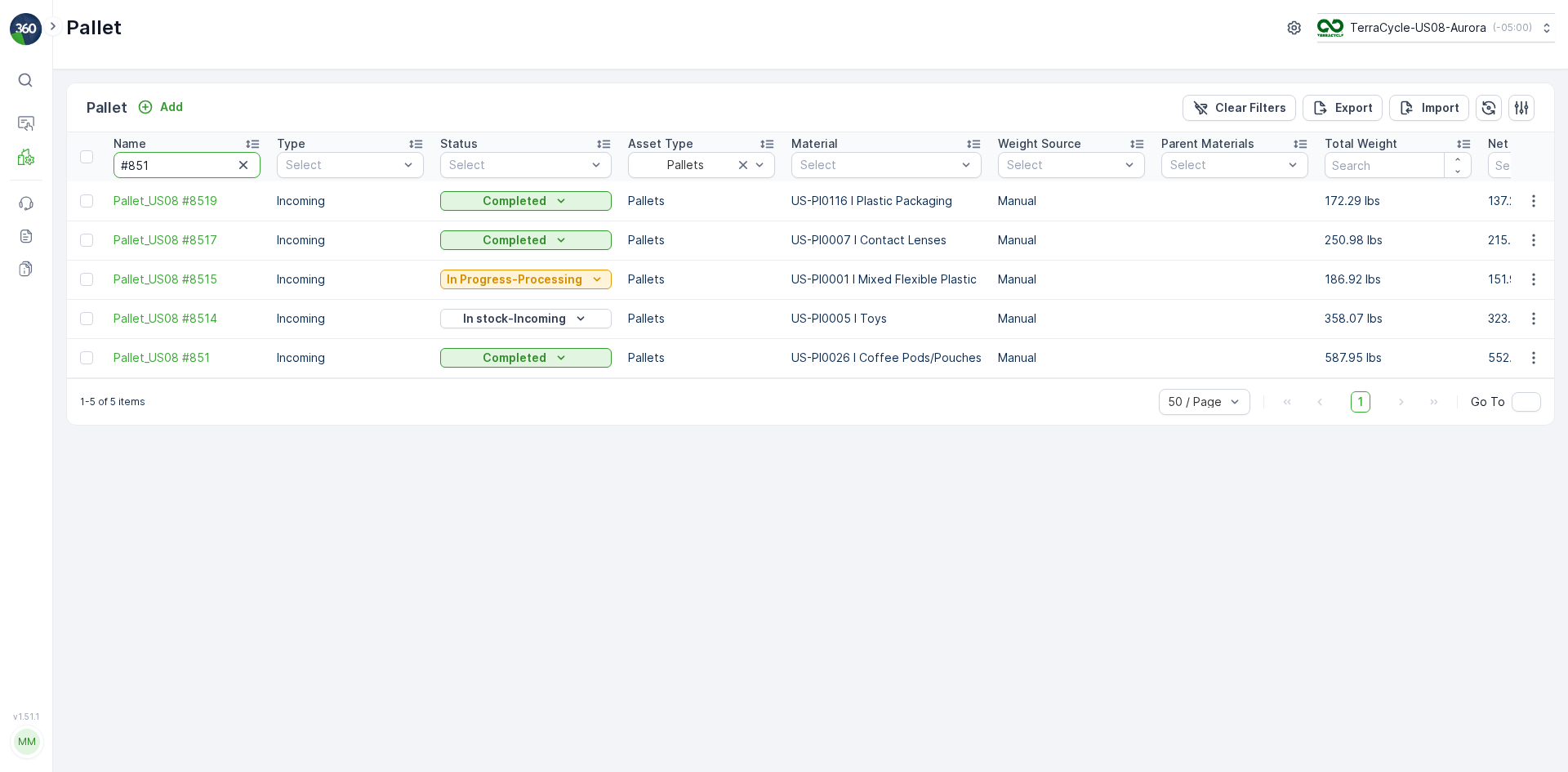
drag, startPoint x: 162, startPoint y: 163, endPoint x: 70, endPoint y: 168, distance: 92.1
click at [241, 156] on button "button" at bounding box center [243, 165] width 20 height 20
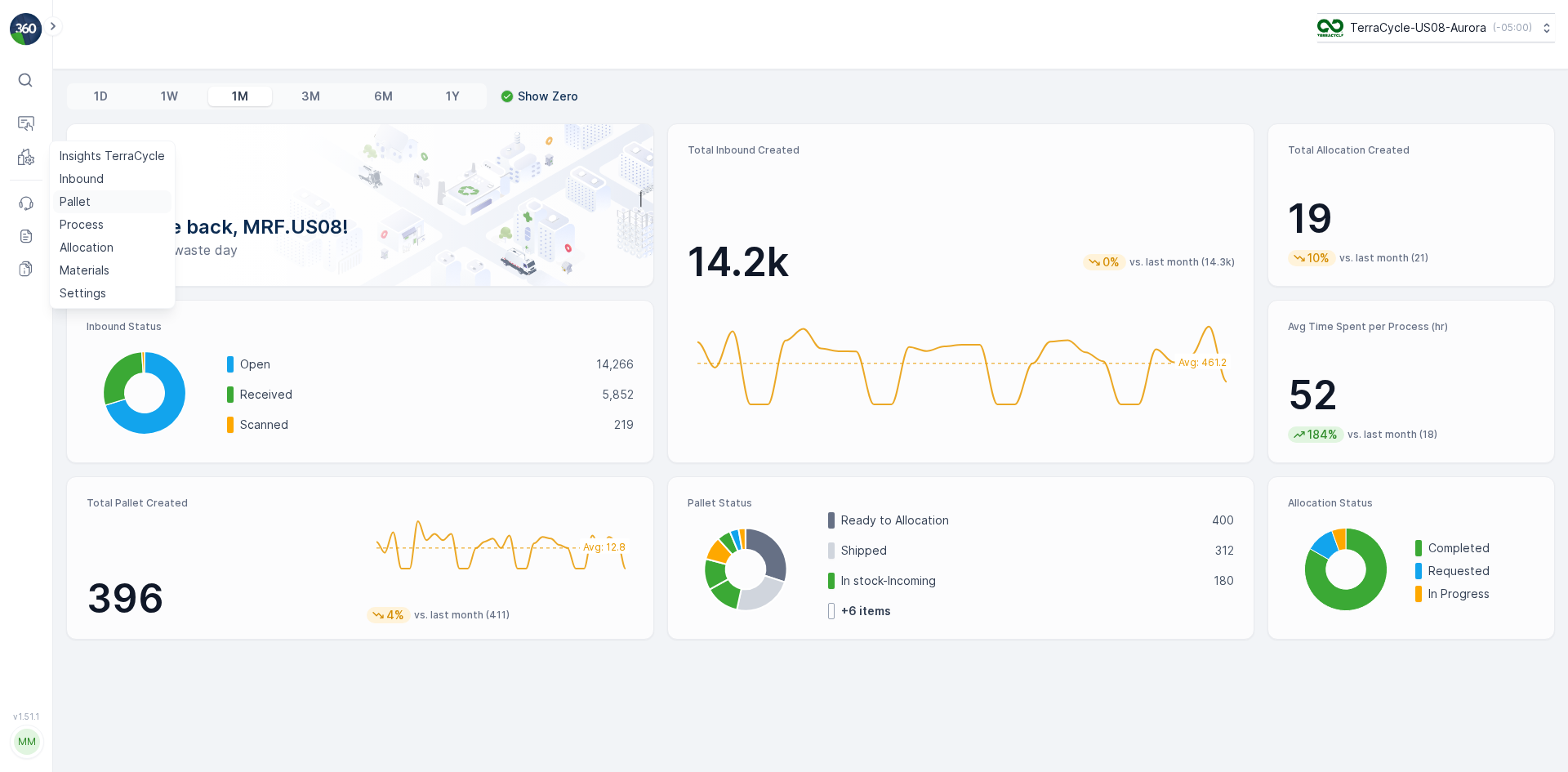
click at [71, 199] on p "Pallet" at bounding box center [75, 201] width 31 height 16
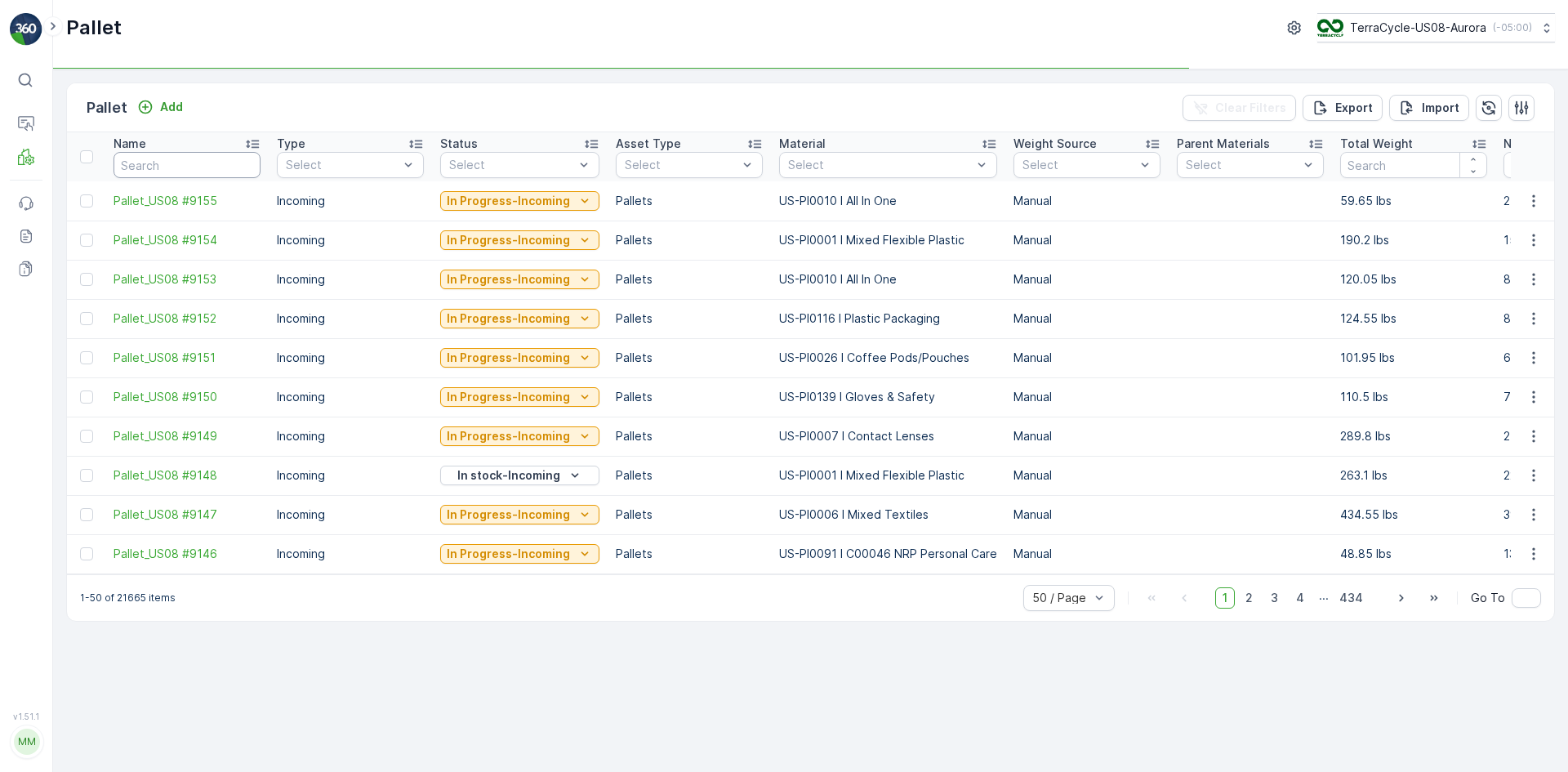
click at [200, 159] on input "text" at bounding box center [188, 165] width 147 height 27
type input "S"
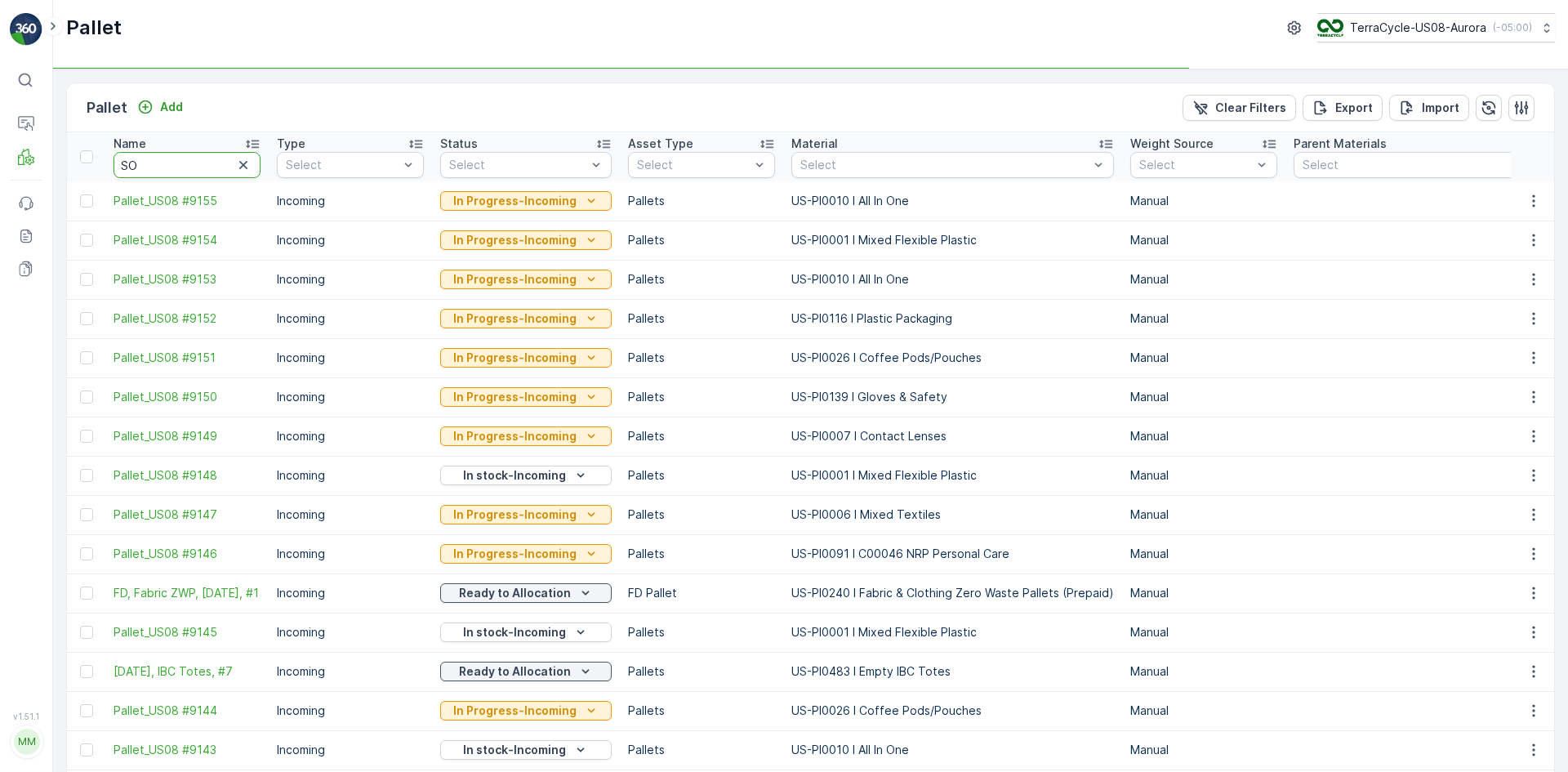
click at [190, 166] on input "SO" at bounding box center [188, 165] width 147 height 27
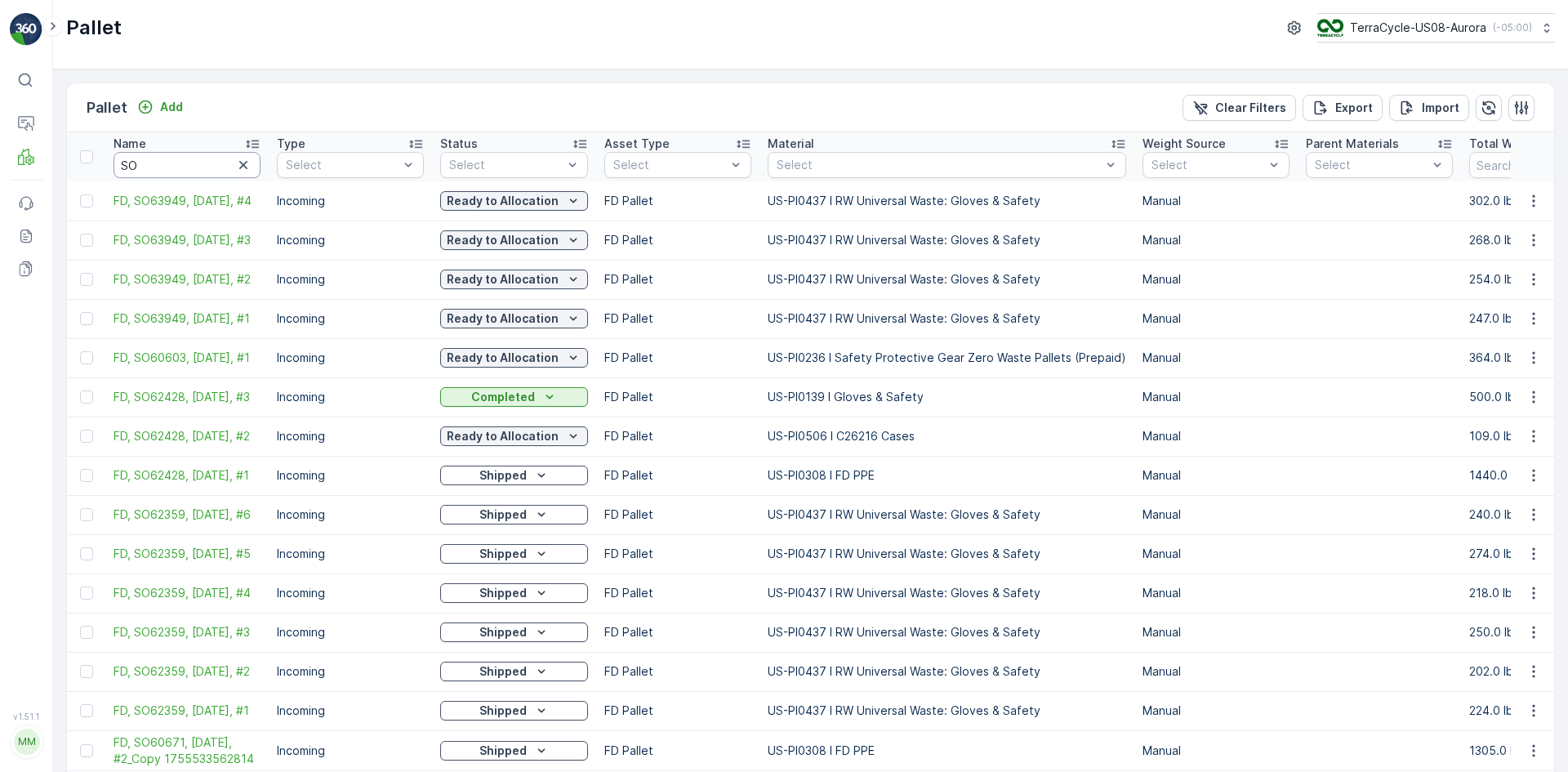
click at [200, 162] on input "SO" at bounding box center [188, 165] width 147 height 27
click at [81, 401] on div at bounding box center [86, 397] width 13 height 13
click at [80, 391] on input "checkbox" at bounding box center [80, 391] width 0 height 0
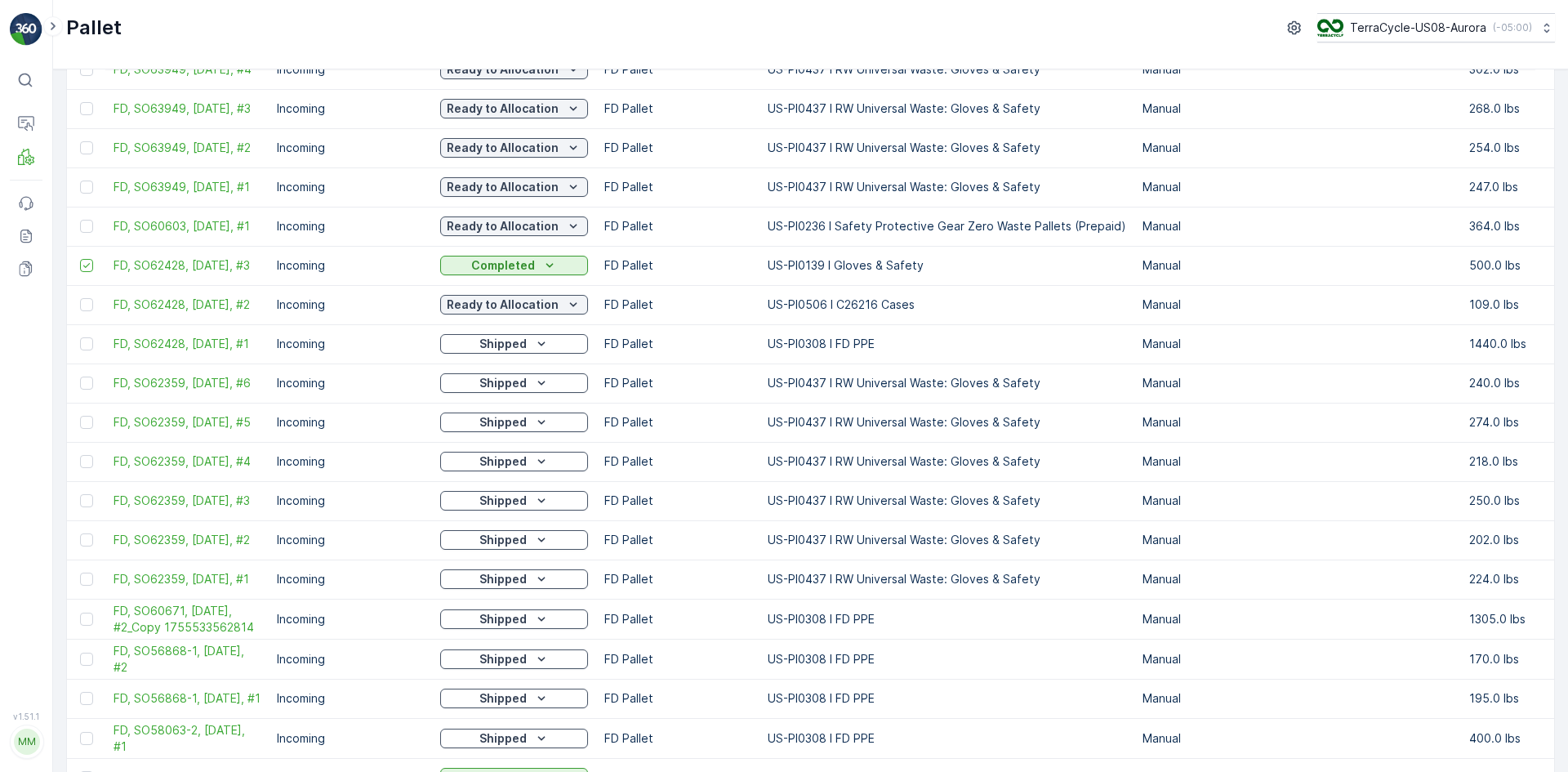
scroll to position [164, 0]
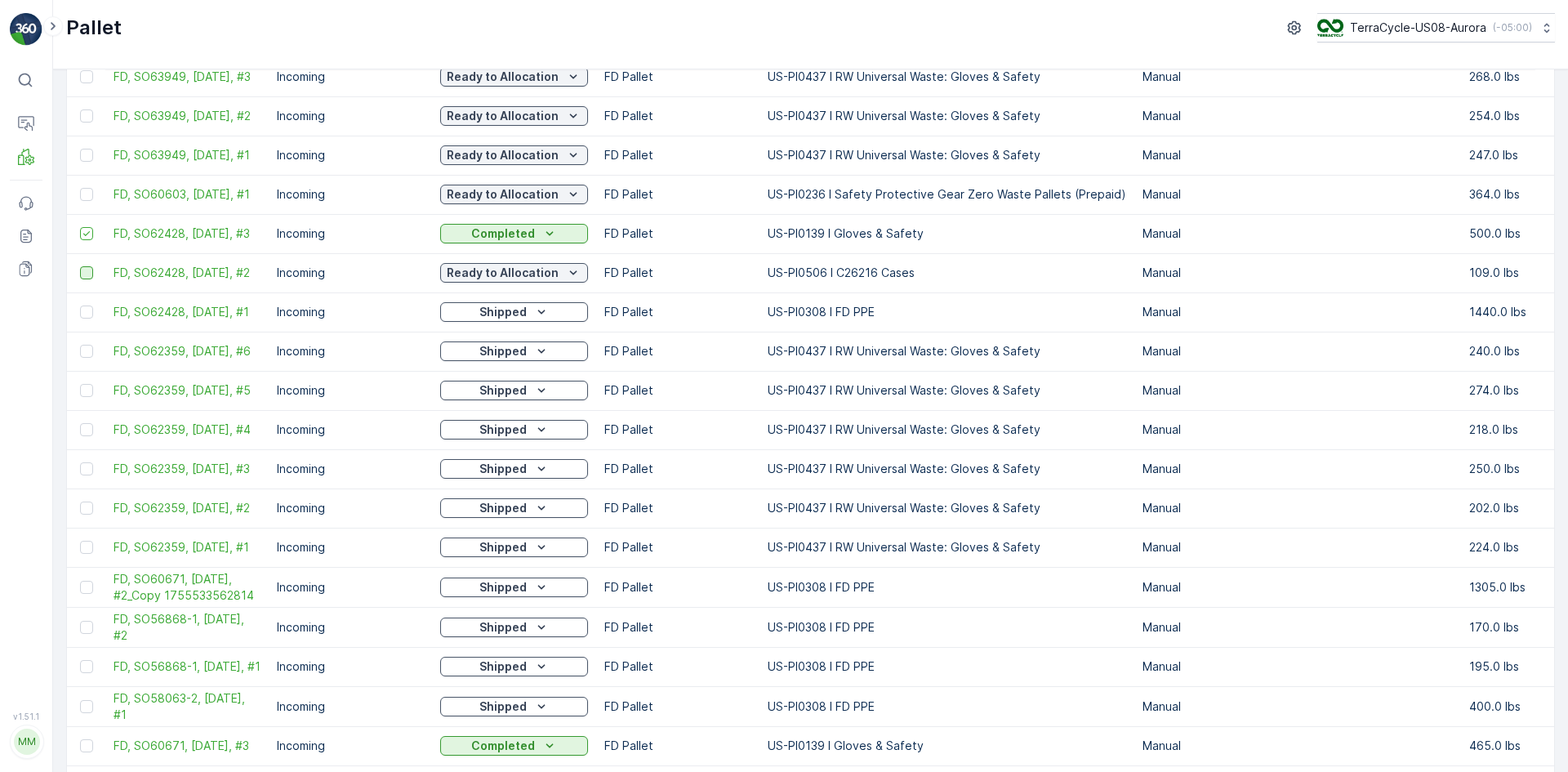
click at [82, 279] on div at bounding box center [86, 272] width 13 height 13
click at [80, 266] on input "checkbox" at bounding box center [80, 266] width 0 height 0
click at [88, 237] on icon at bounding box center [86, 233] width 11 height 11
click at [80, 227] on input "checkbox" at bounding box center [80, 227] width 0 height 0
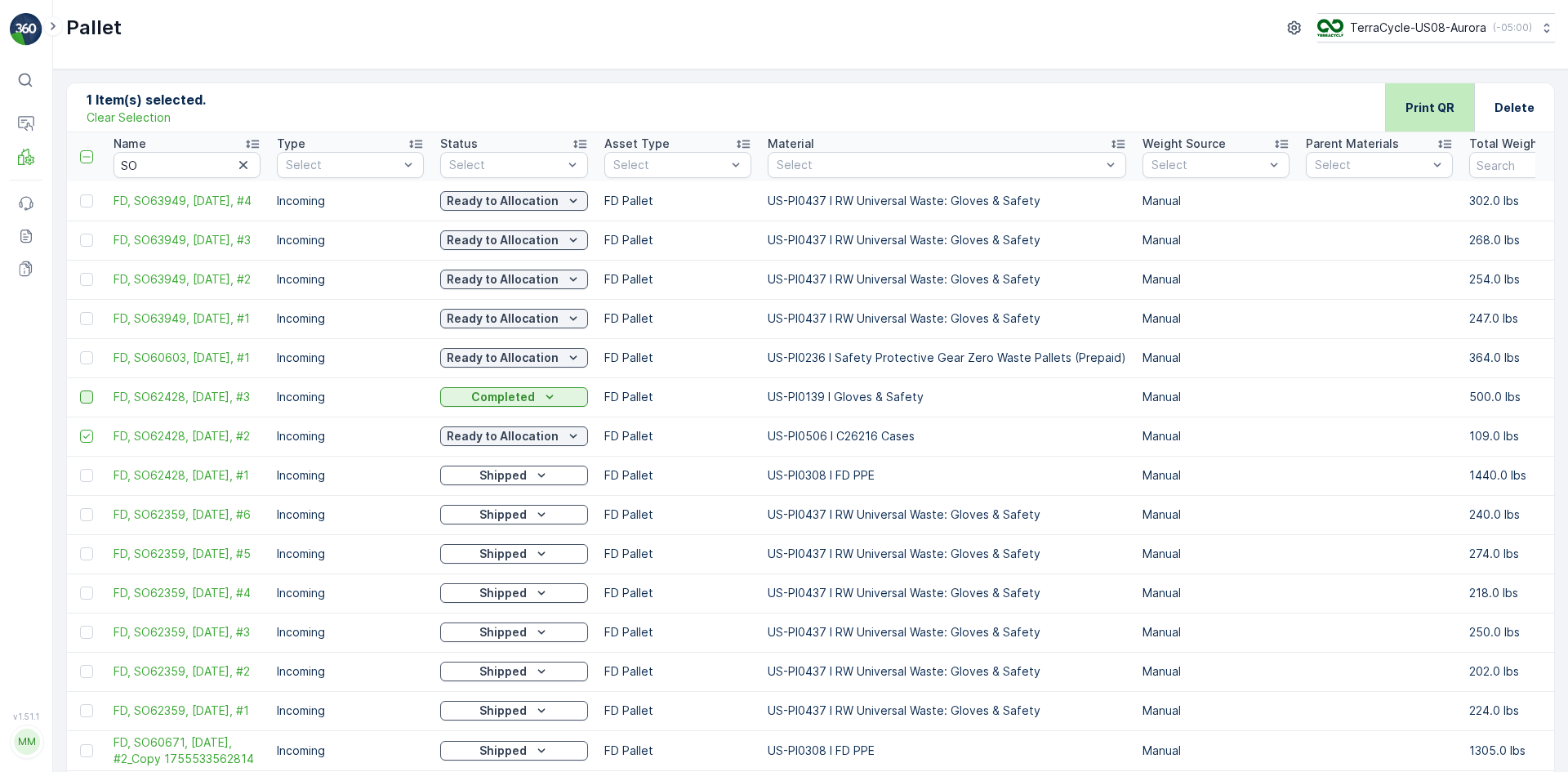
click at [1462, 113] on div "Print QR" at bounding box center [1429, 107] width 89 height 48
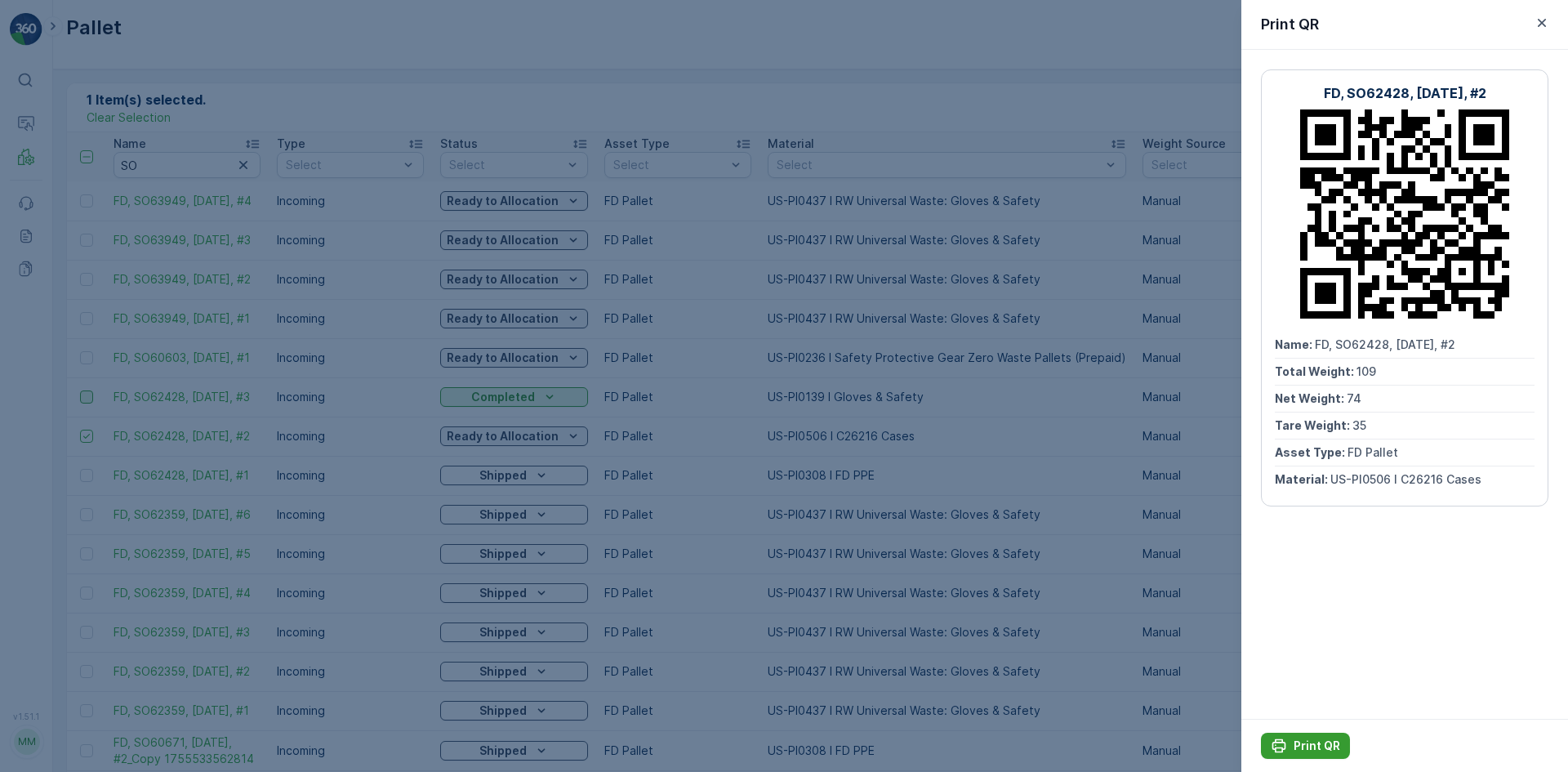
click at [1300, 739] on p "Print QR" at bounding box center [1316, 745] width 46 height 16
click at [25, 105] on div at bounding box center [784, 386] width 1568 height 772
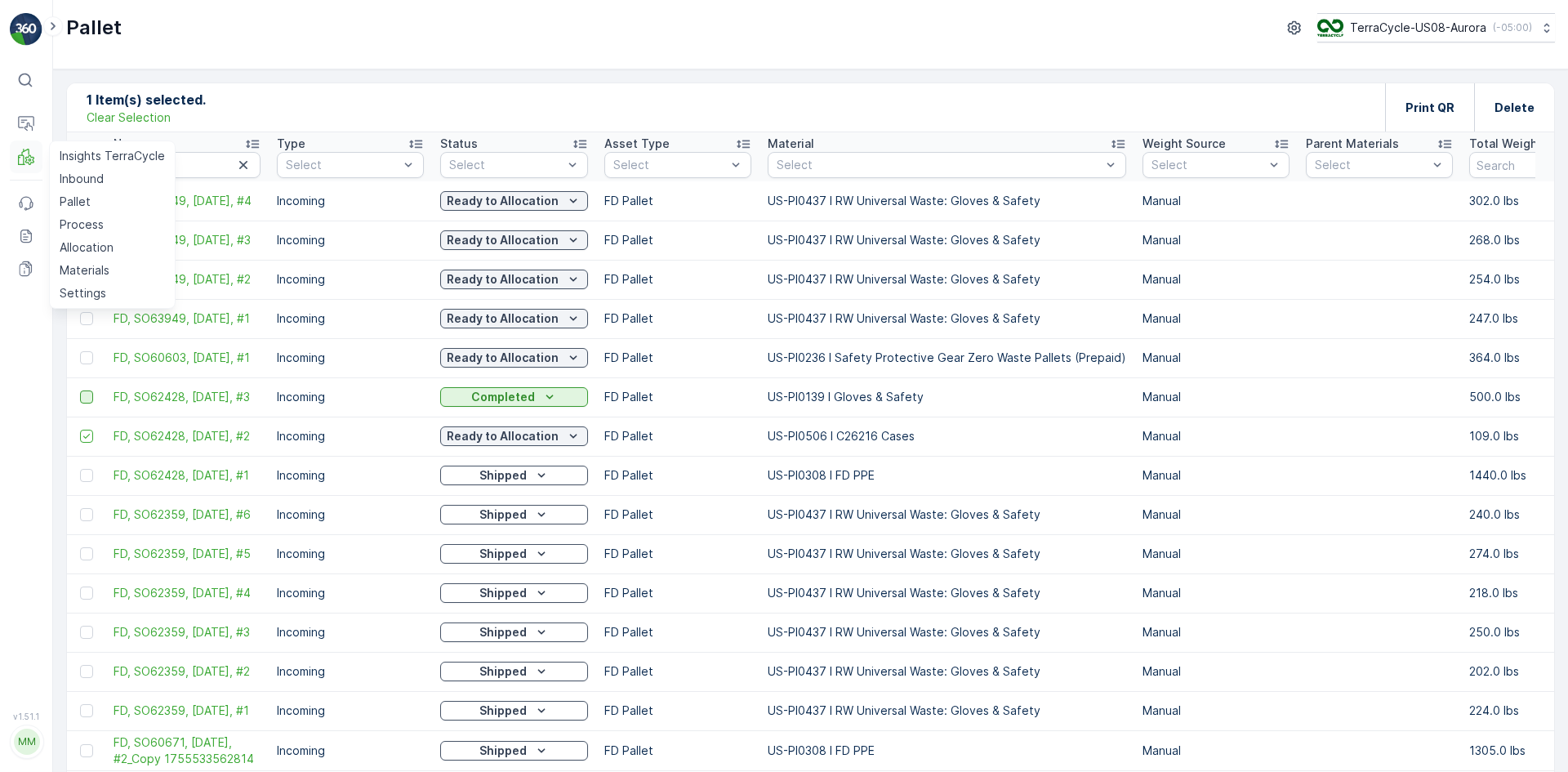
click at [21, 149] on icon at bounding box center [26, 157] width 16 height 16
click at [69, 241] on p "Allocation" at bounding box center [86, 247] width 54 height 16
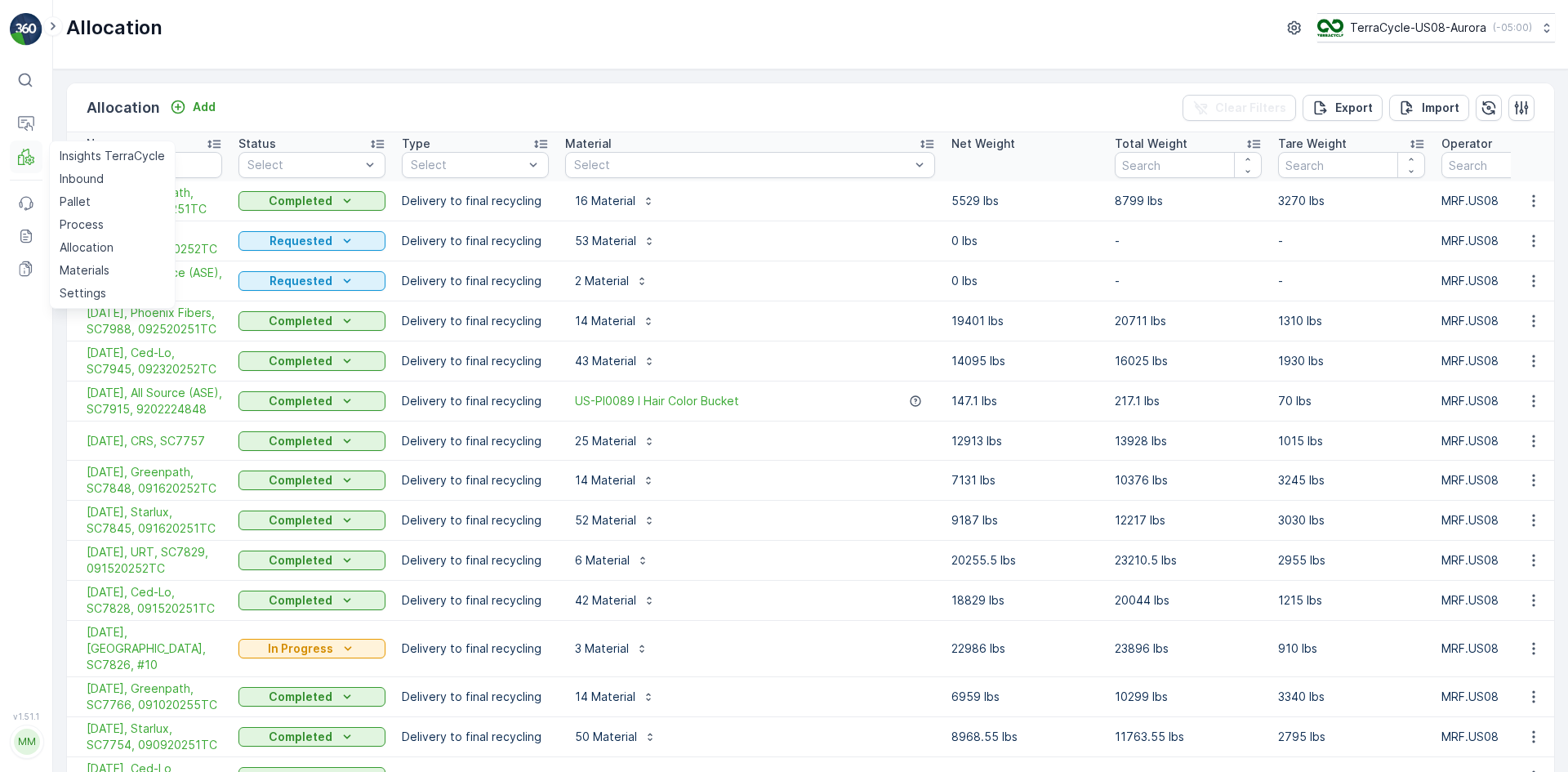
click at [18, 157] on icon at bounding box center [21, 160] width 8 height 10
click at [101, 202] on link "Pallet" at bounding box center [112, 201] width 118 height 23
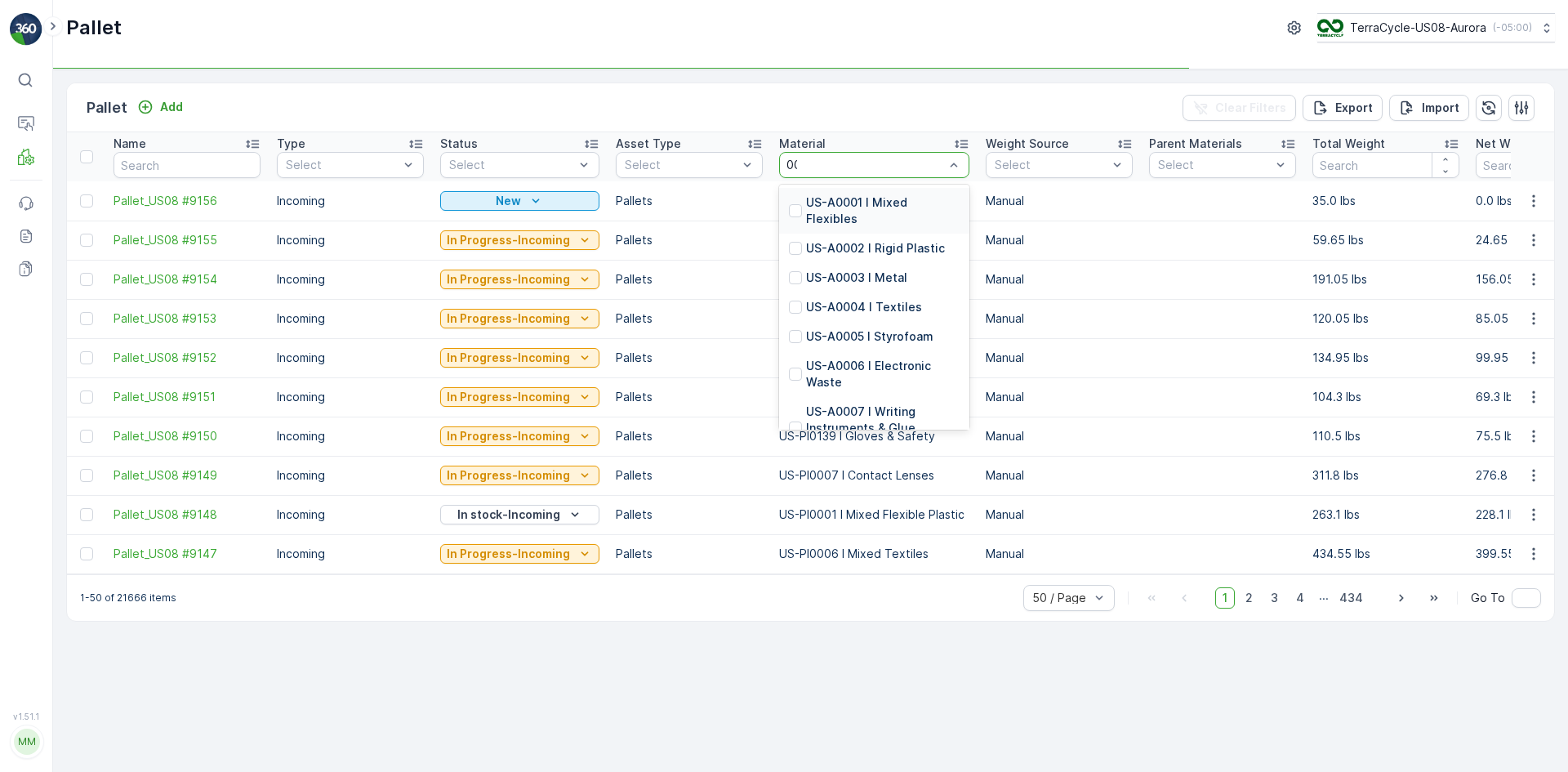
type input "0001"
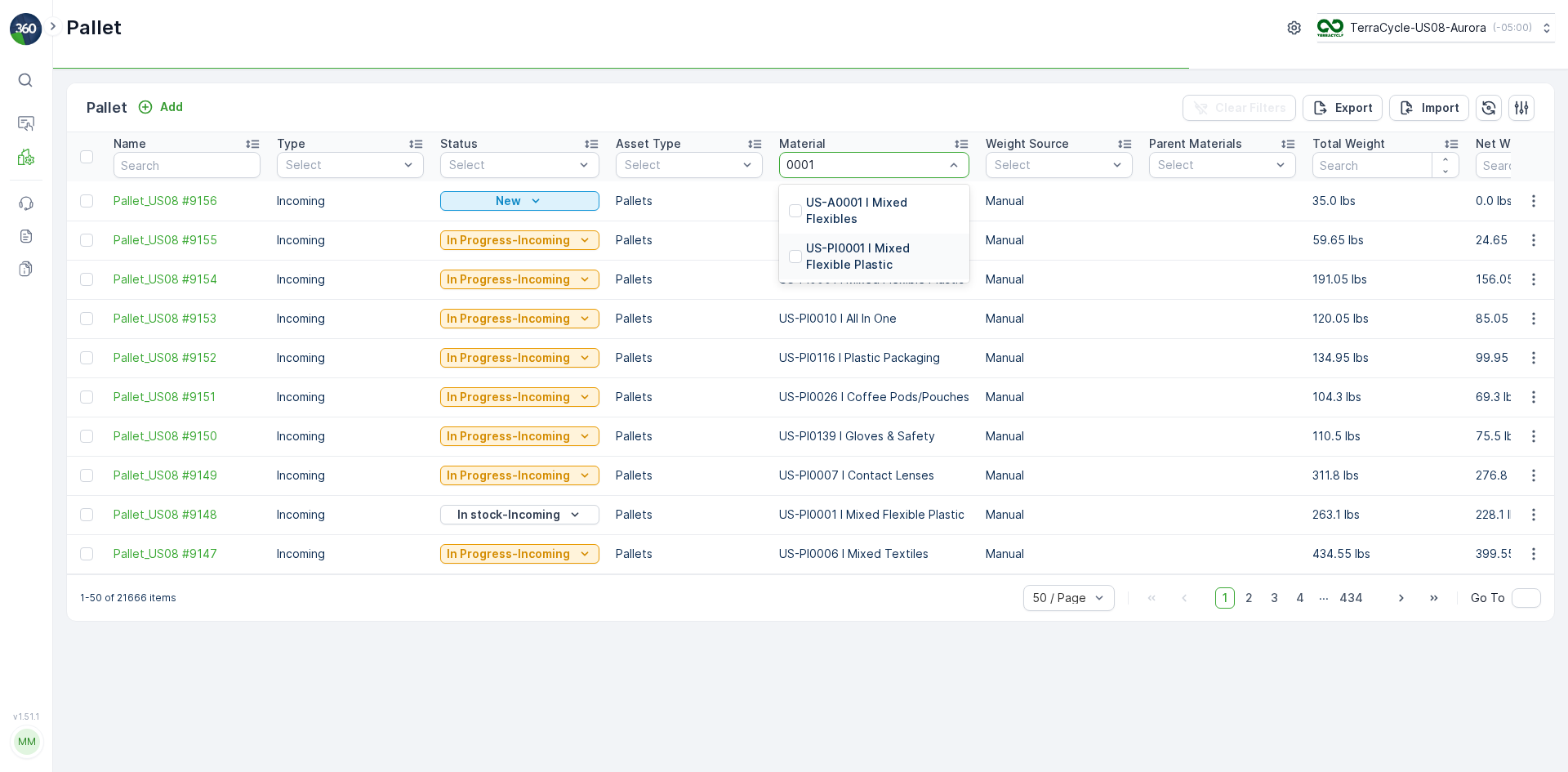
click at [781, 250] on td "US-PI0010 I All In One" at bounding box center [873, 240] width 206 height 39
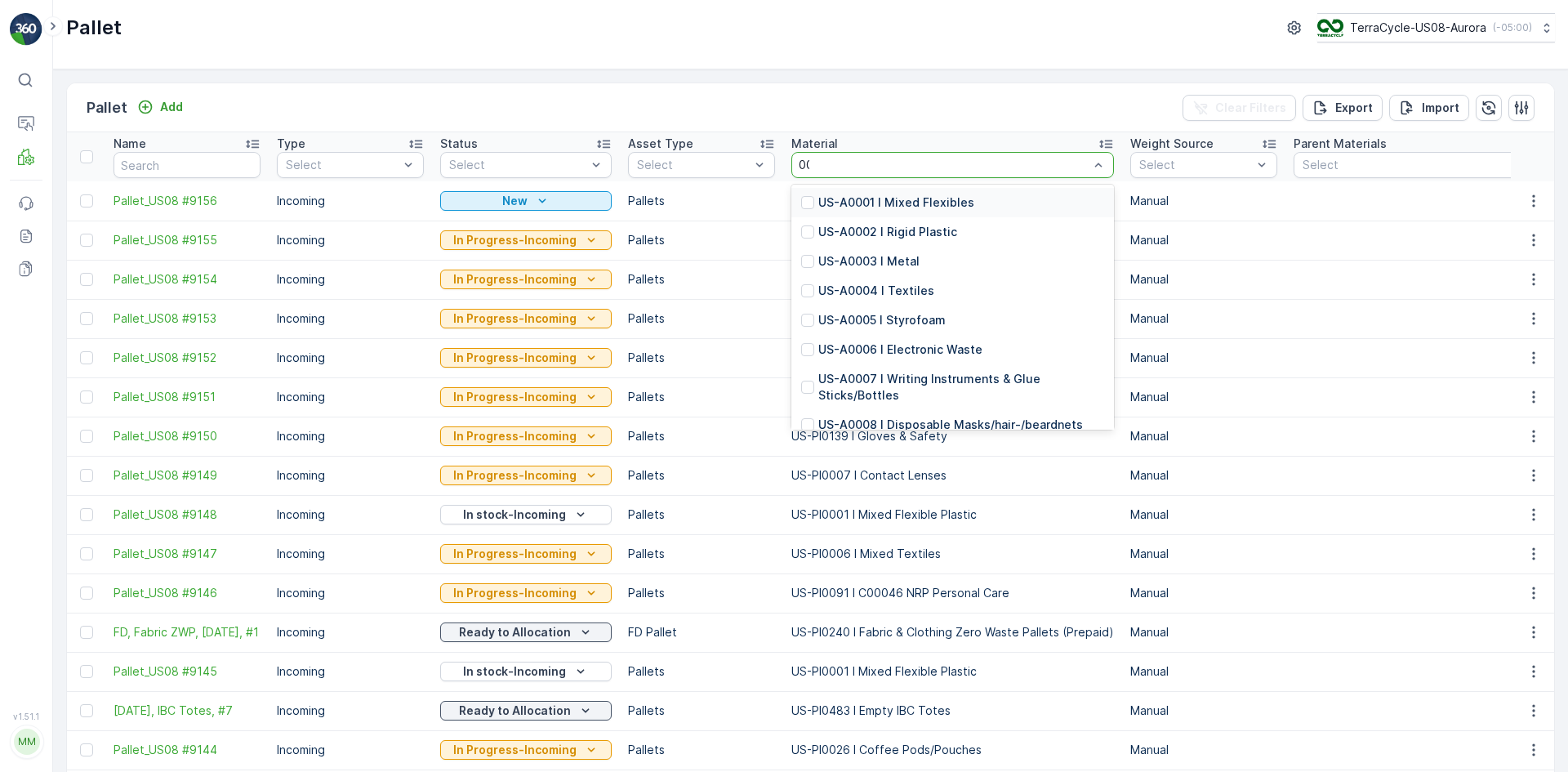
type input "0001"
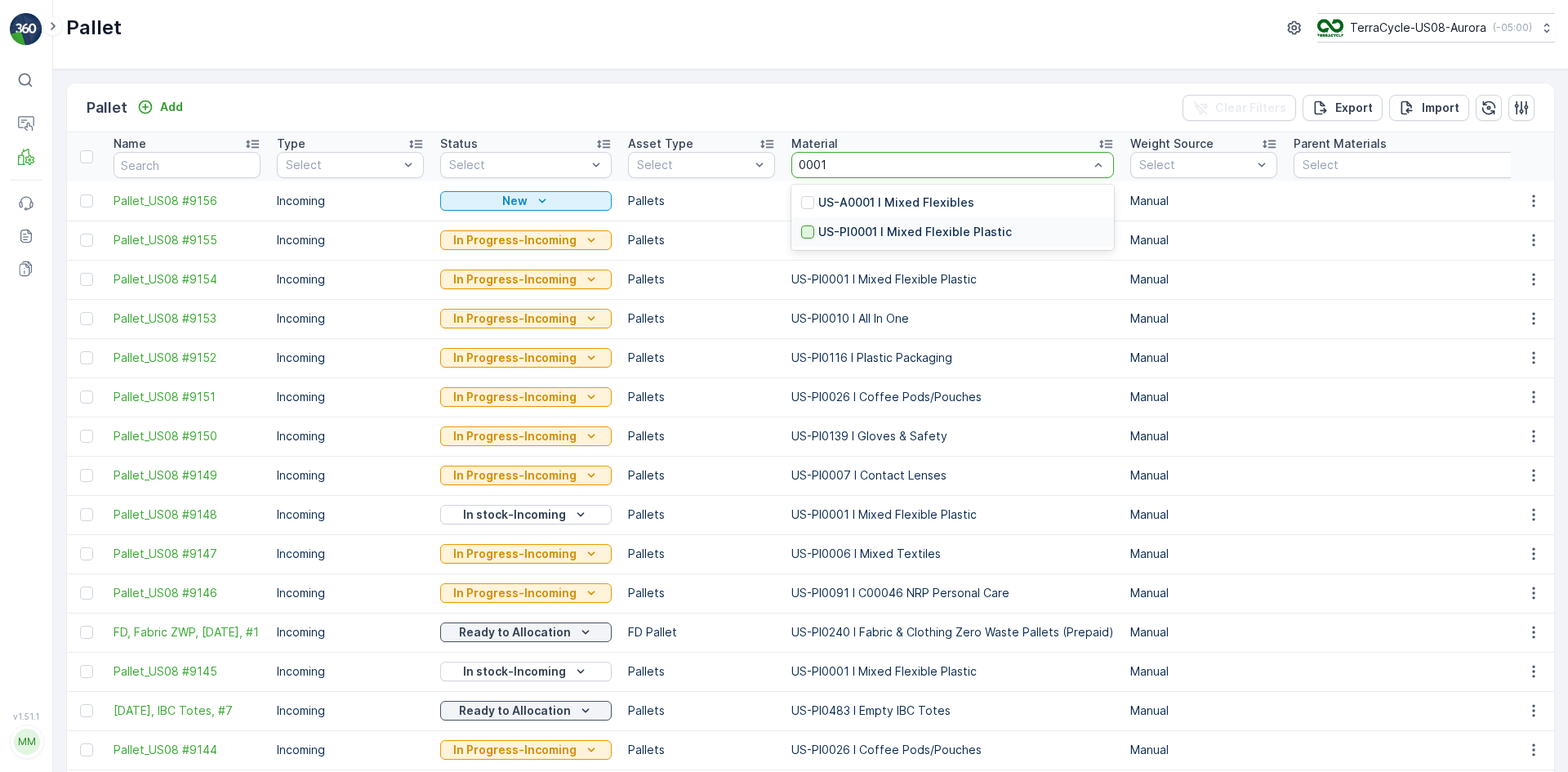
click at [801, 230] on div at bounding box center [807, 231] width 13 height 13
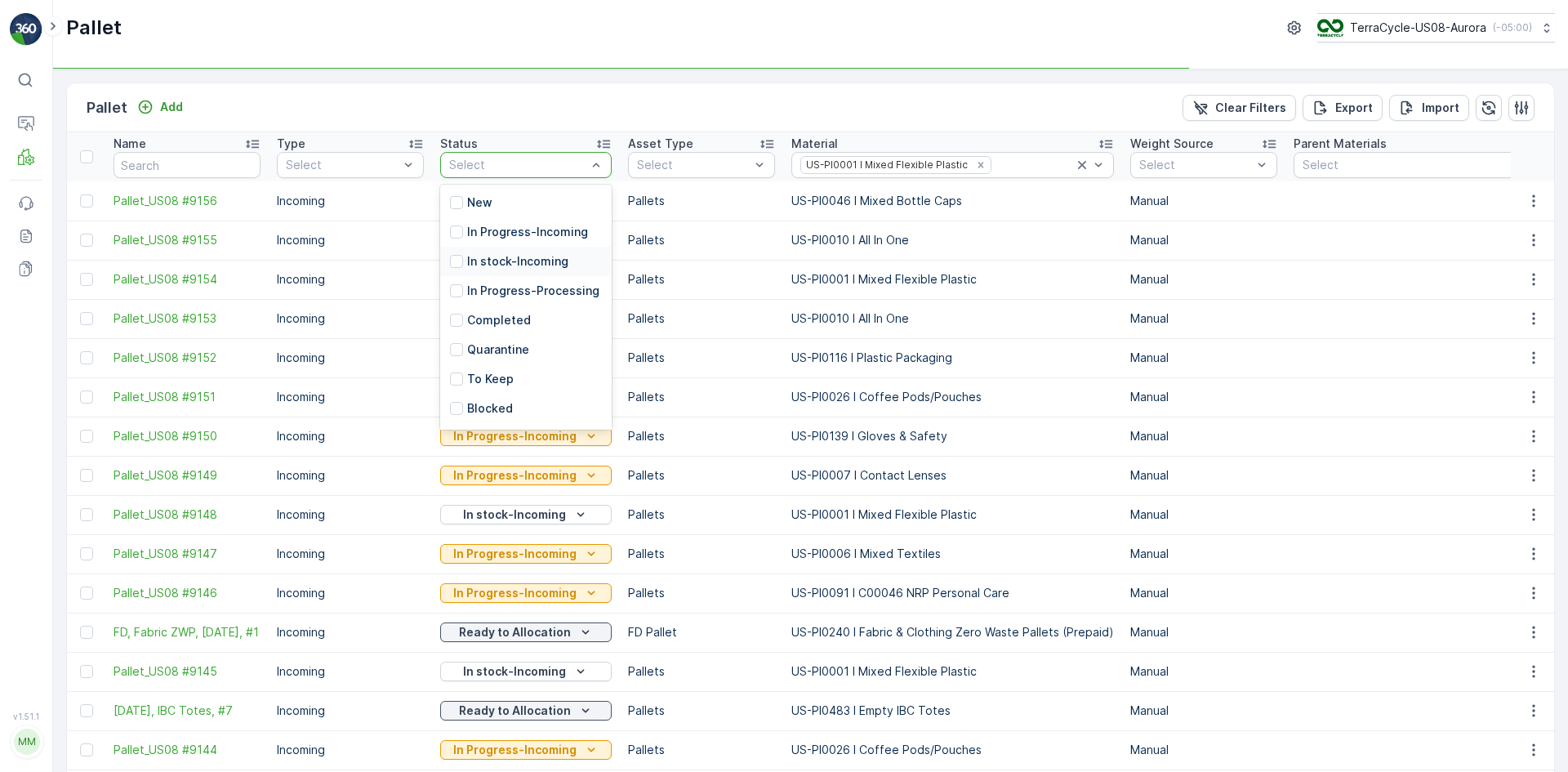
click at [524, 263] on p "In stock-Incoming" at bounding box center [517, 261] width 101 height 16
